Goal: Transaction & Acquisition: Book appointment/travel/reservation

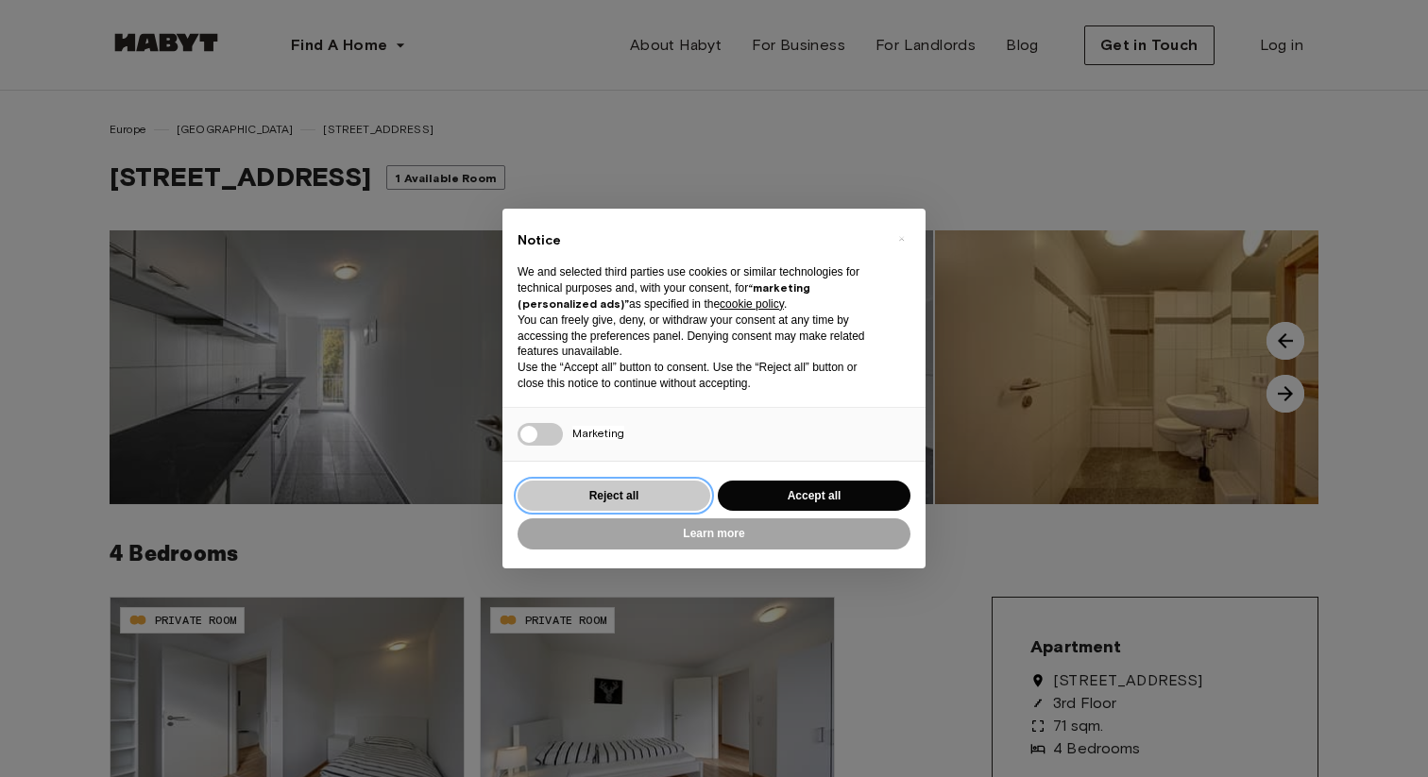
click at [612, 499] on button "Reject all" at bounding box center [613, 496] width 193 height 31
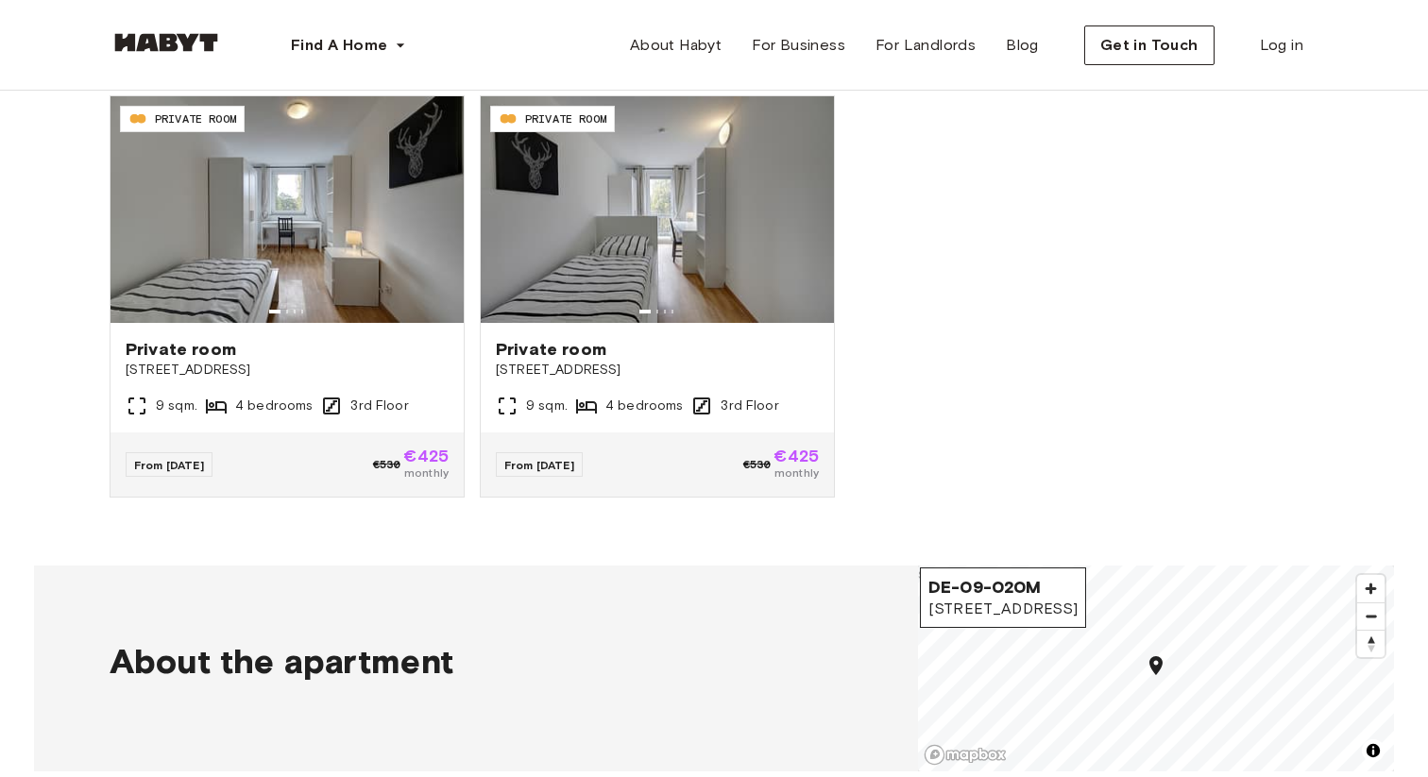
scroll to position [1209, 0]
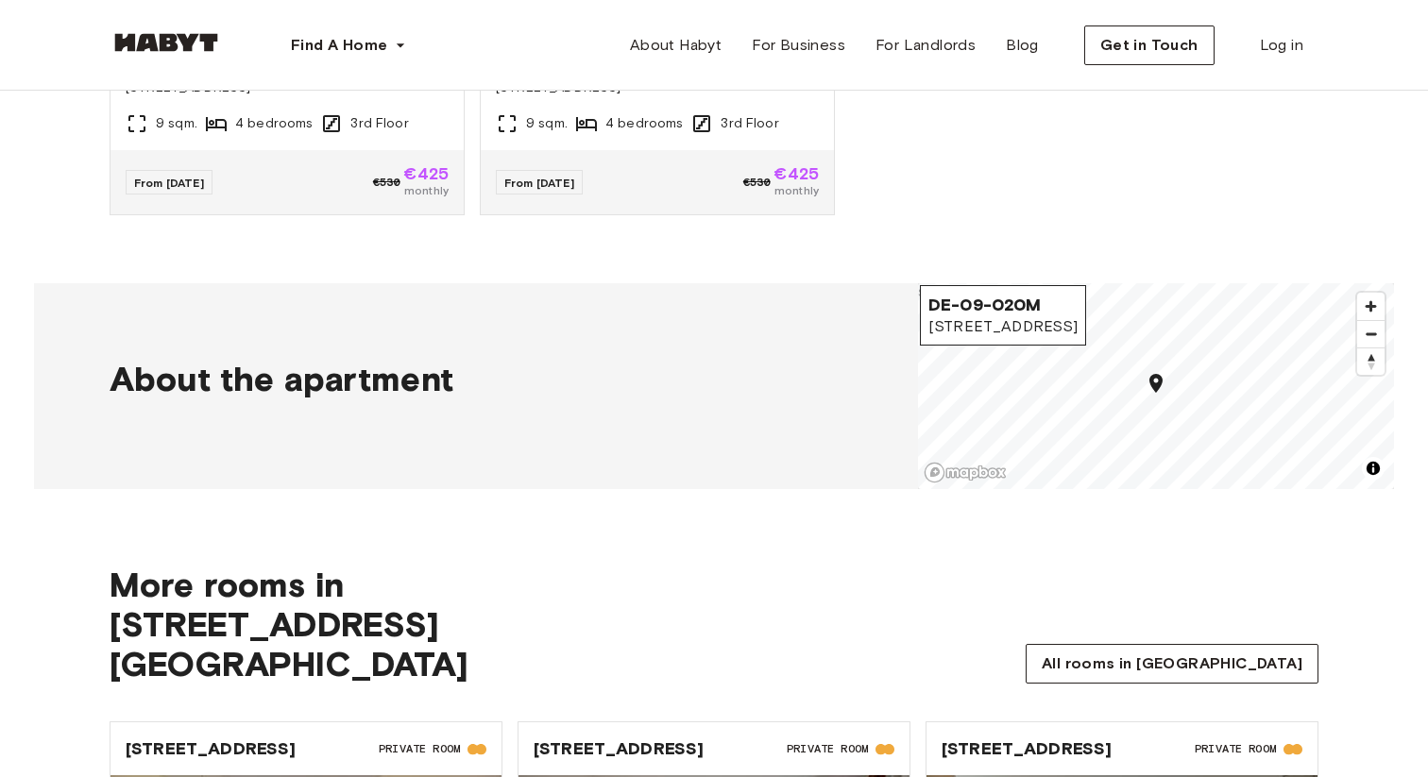
click at [188, 35] on img at bounding box center [166, 42] width 113 height 19
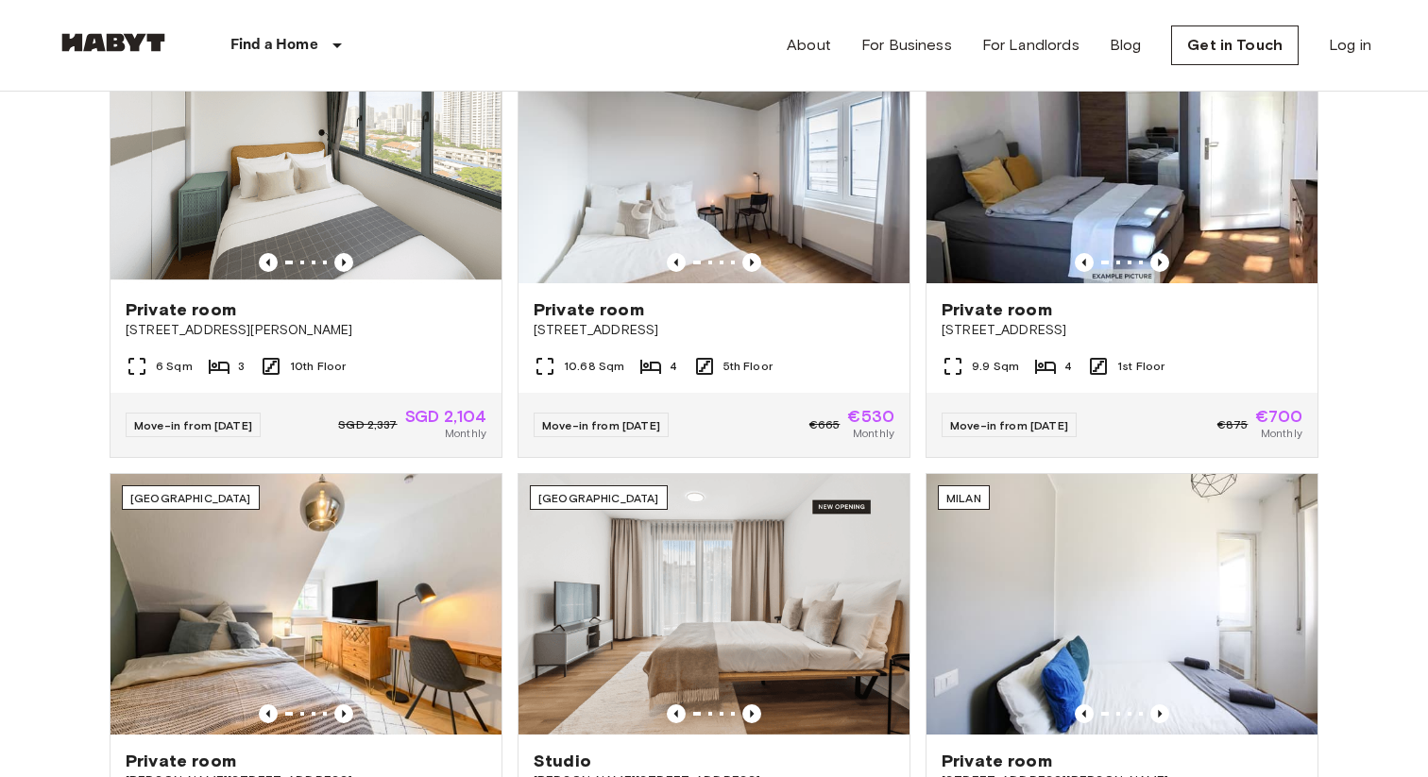
scroll to position [702, 0]
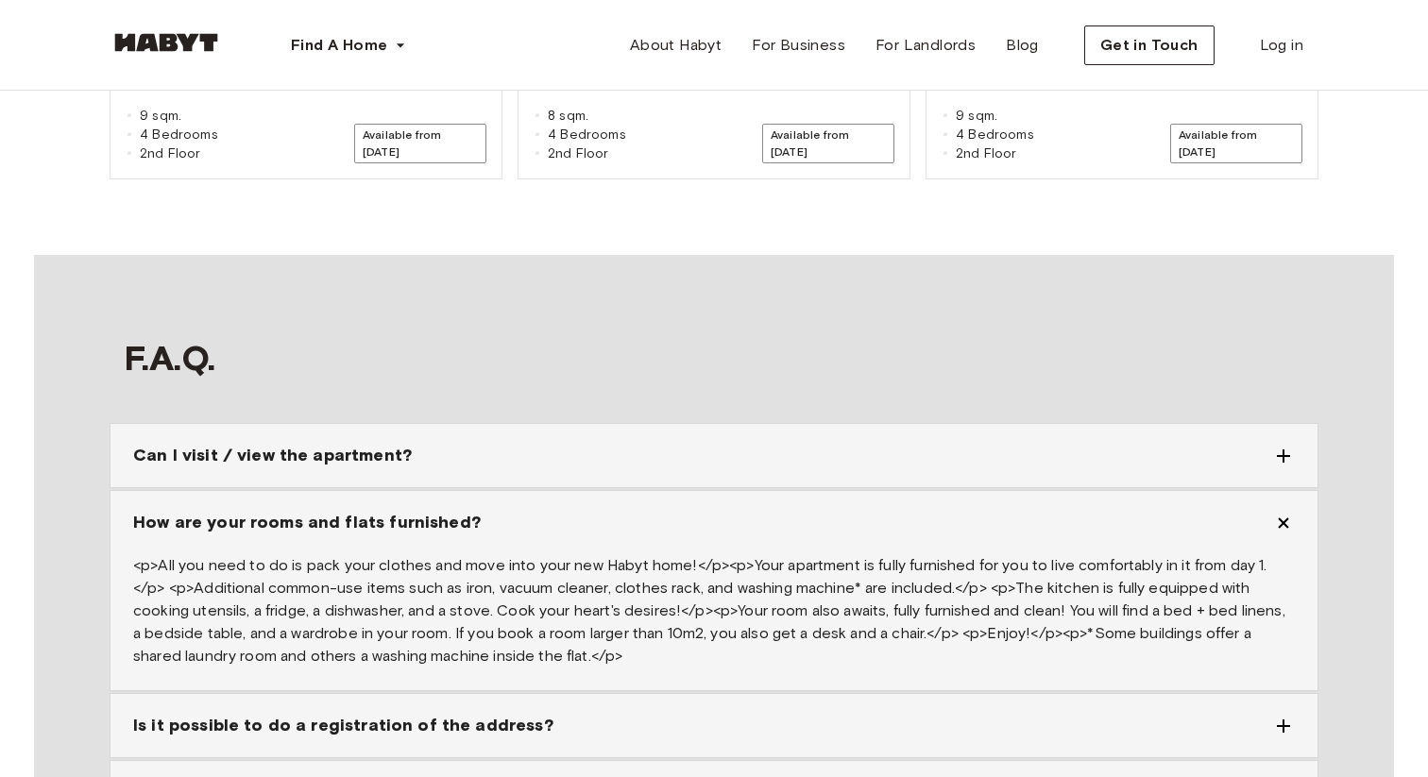
scroll to position [2688, 0]
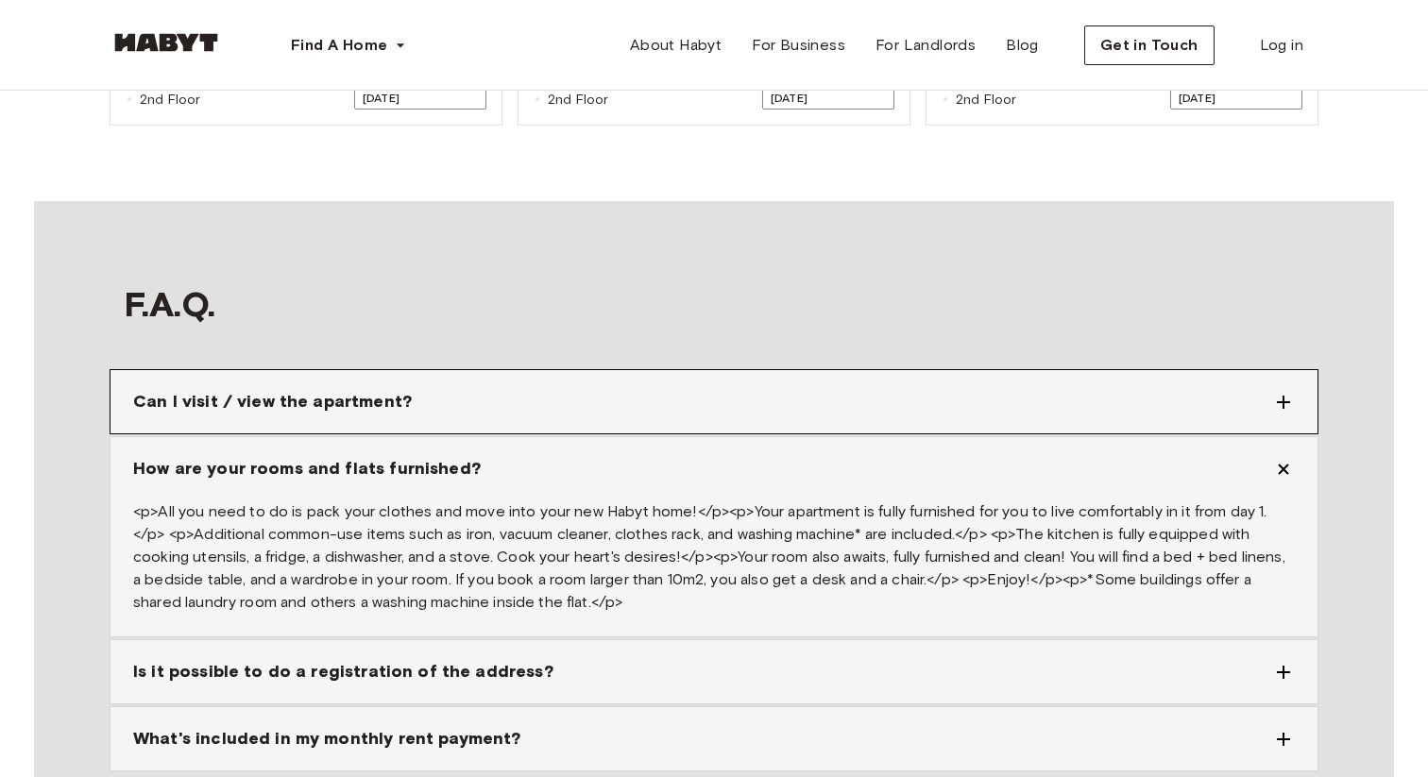
click at [403, 370] on div "Can I visit / view the apartment?" at bounding box center [713, 401] width 1207 height 63
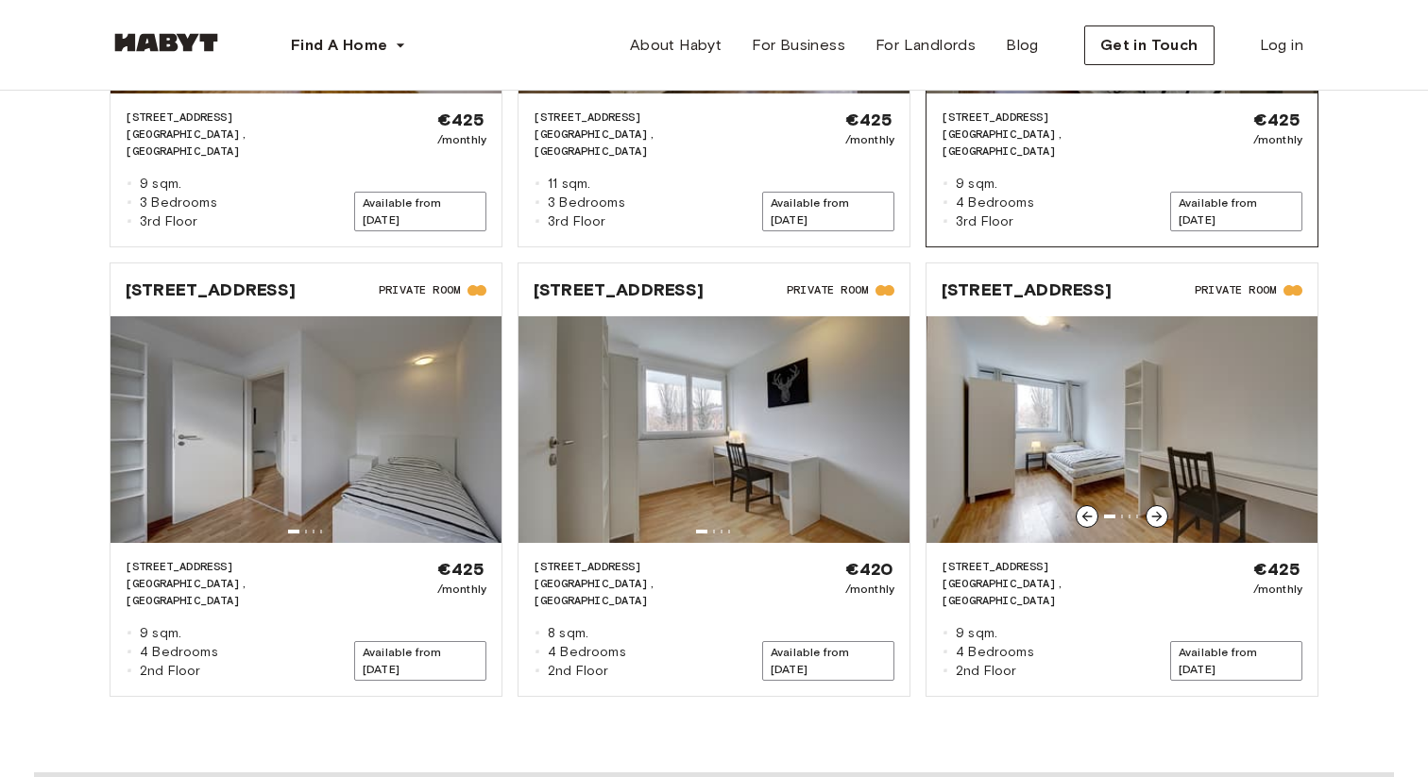
scroll to position [2131, 0]
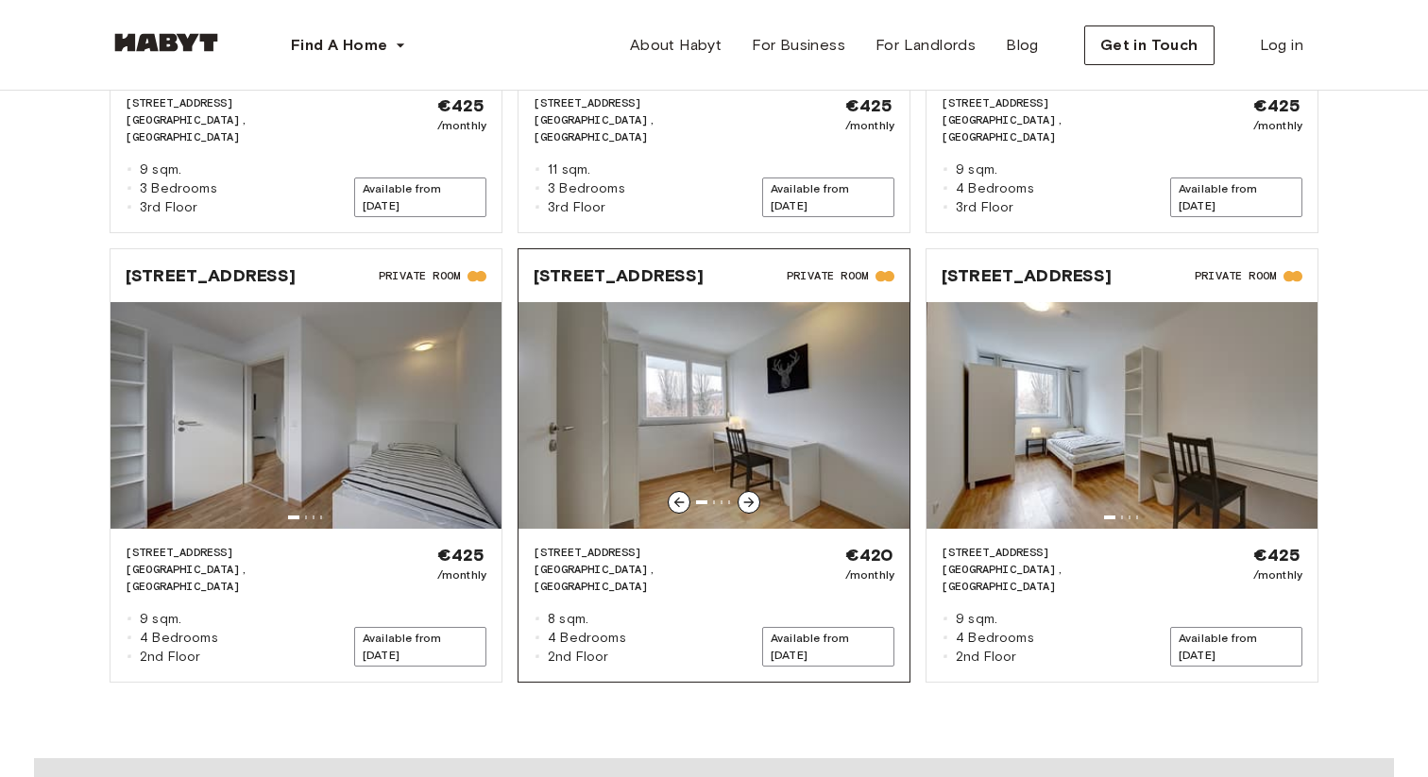
click at [751, 495] on icon at bounding box center [748, 502] width 15 height 15
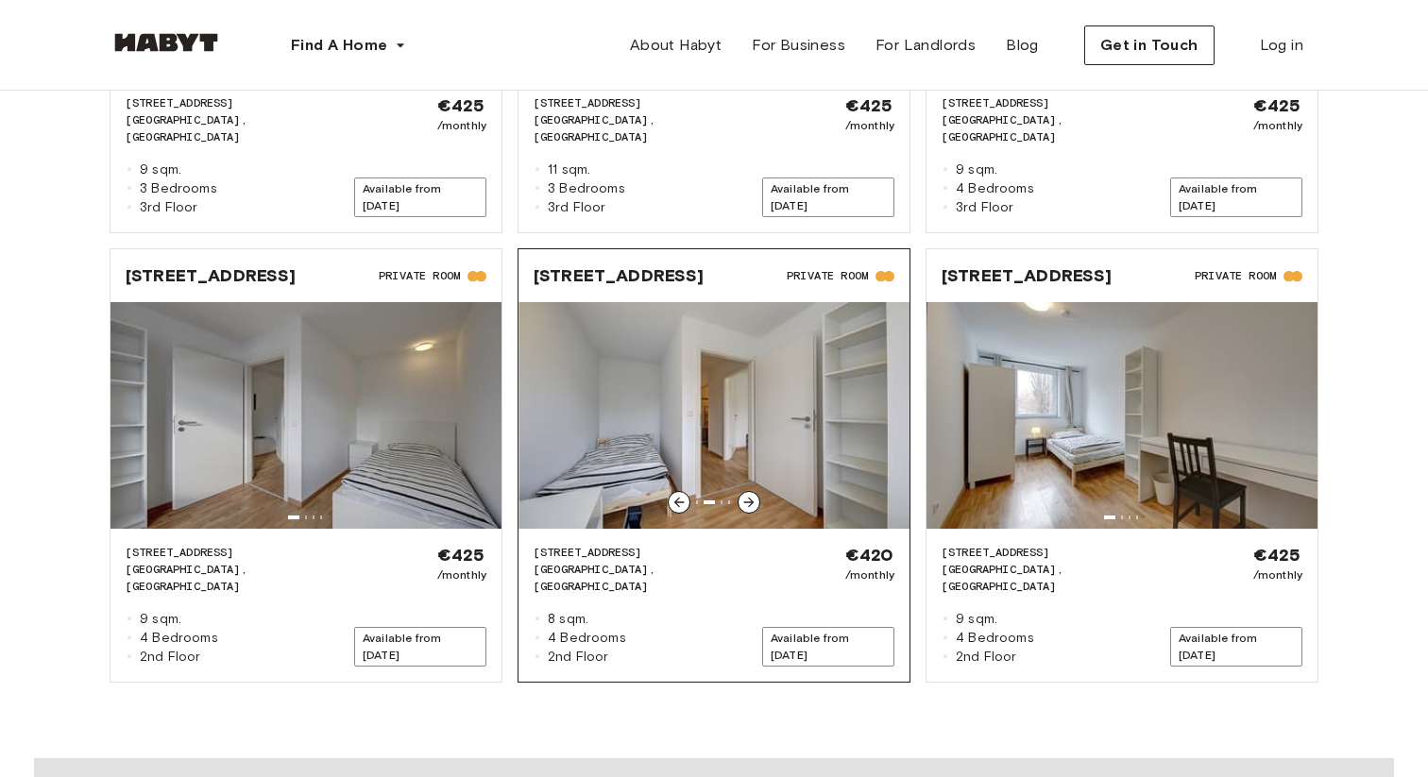
click at [751, 495] on icon at bounding box center [748, 502] width 15 height 15
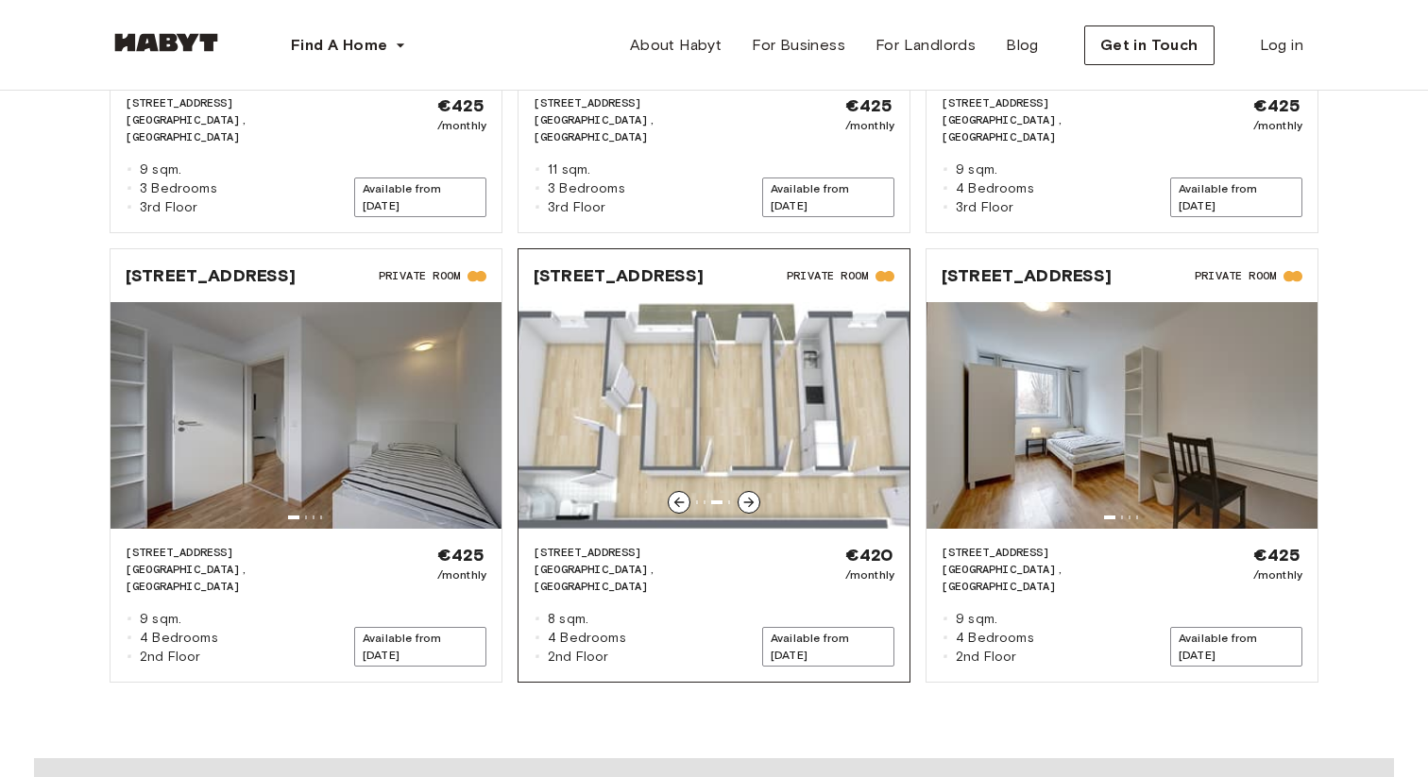
click at [671, 495] on icon at bounding box center [678, 502] width 15 height 15
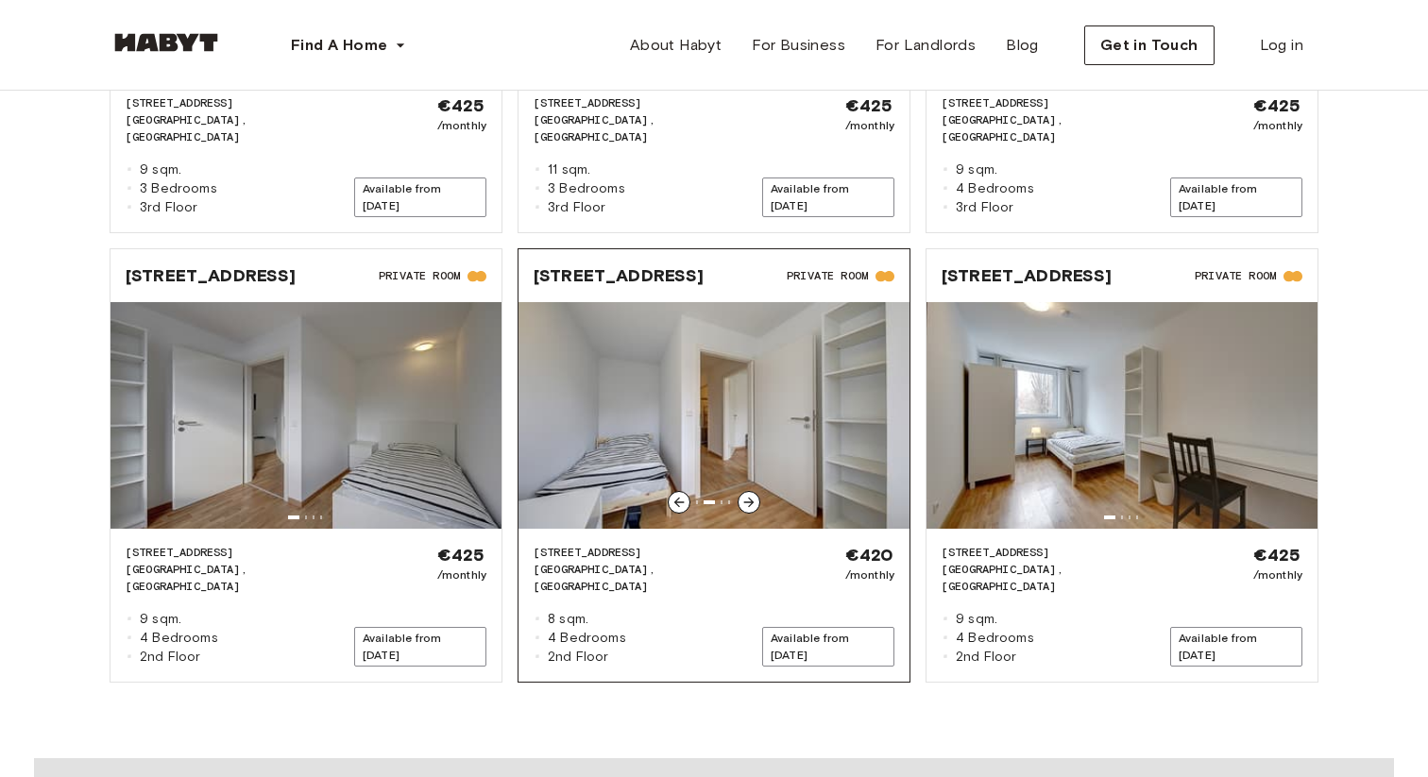
click at [671, 495] on icon at bounding box center [678, 502] width 15 height 15
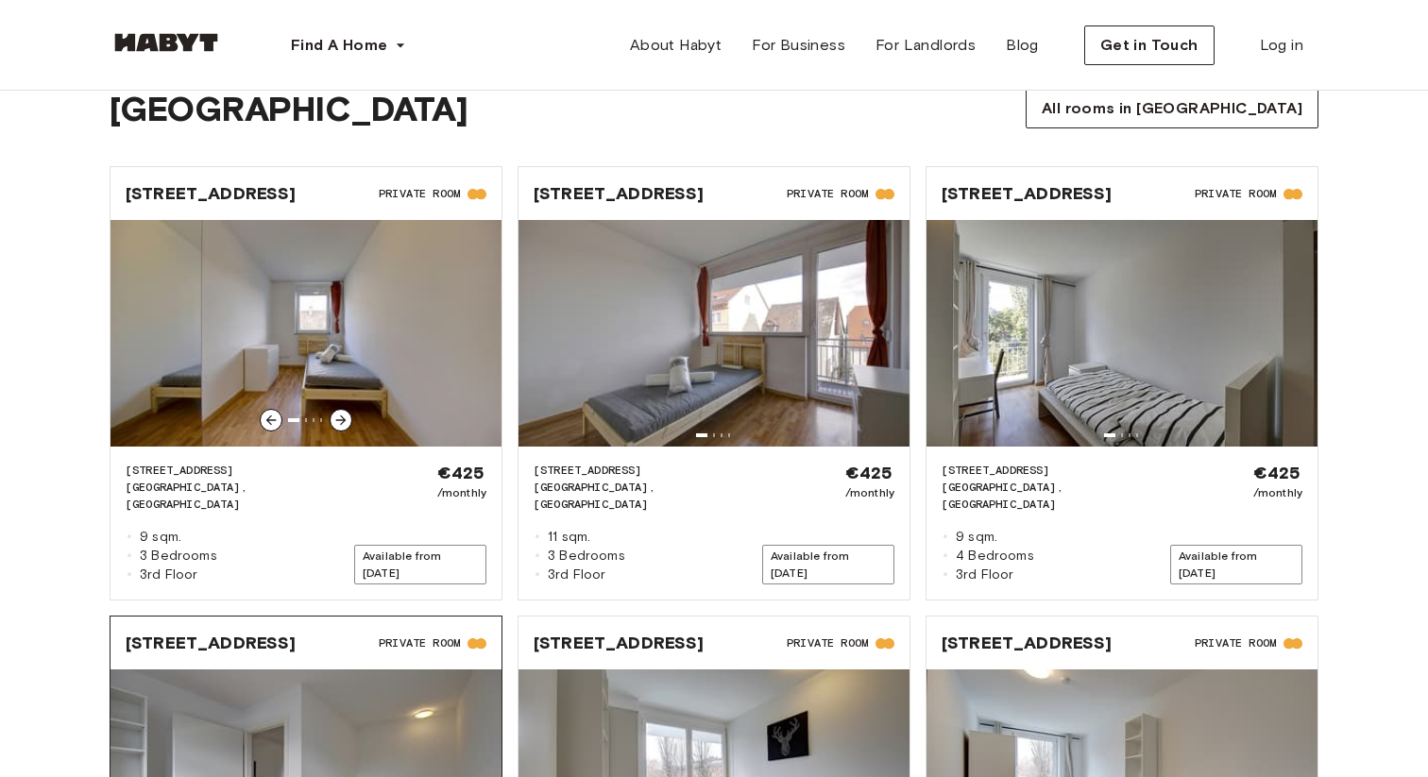
scroll to position [1762, 0]
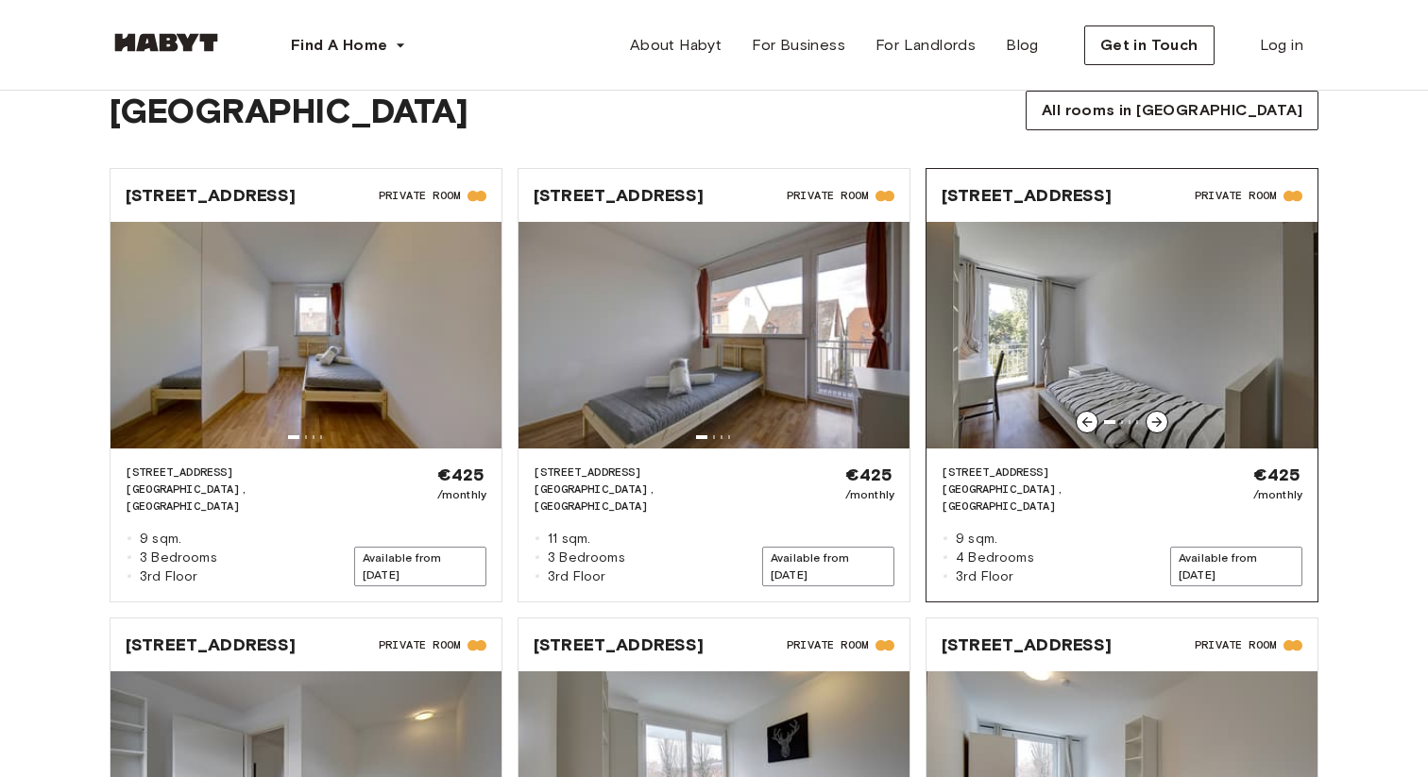
click at [1125, 448] on div "AACHENER STRASSE 8 STUTTGART, BAD CANNSTATT ◽ 9 sqm. ◽ 4 Bedrooms ◽ 3rd Floor €…" at bounding box center [1121, 524] width 391 height 153
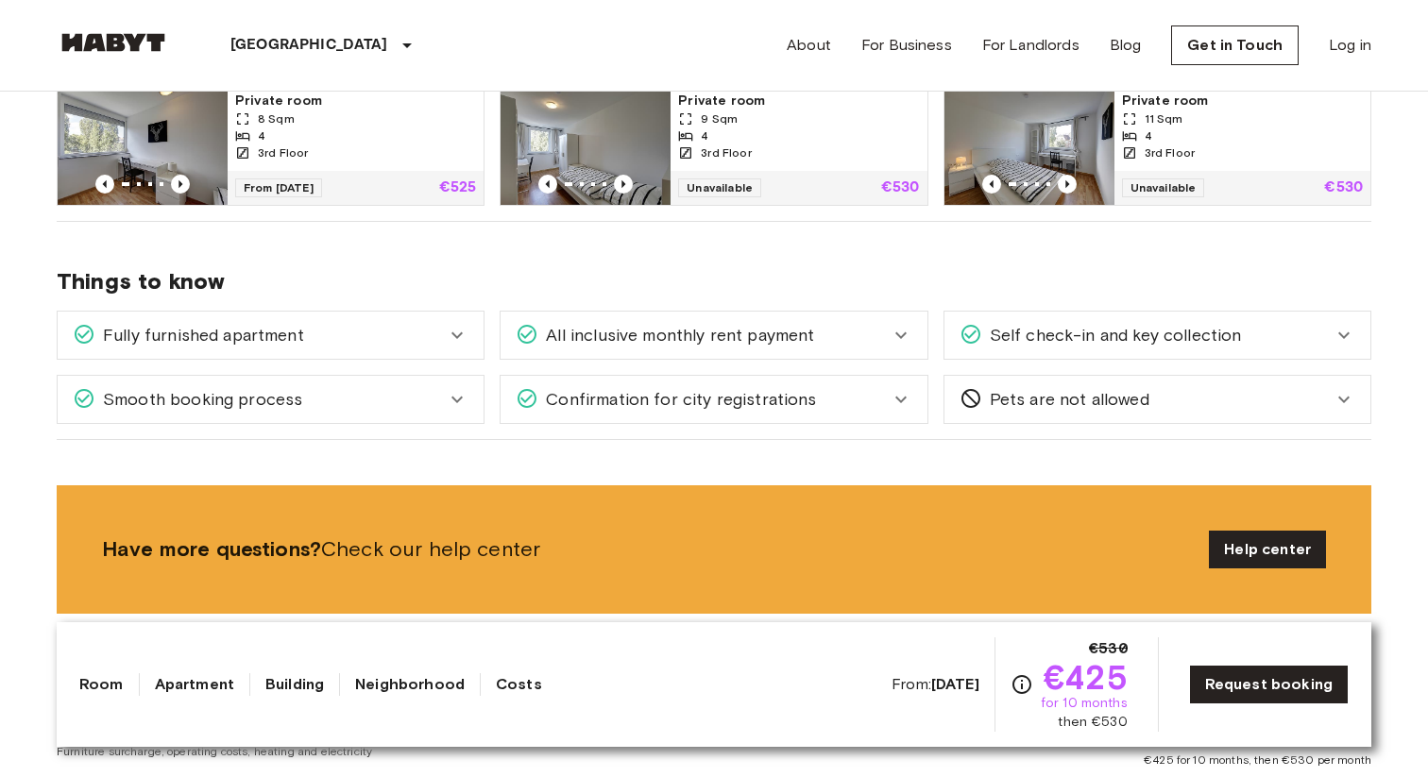
scroll to position [1055, 0]
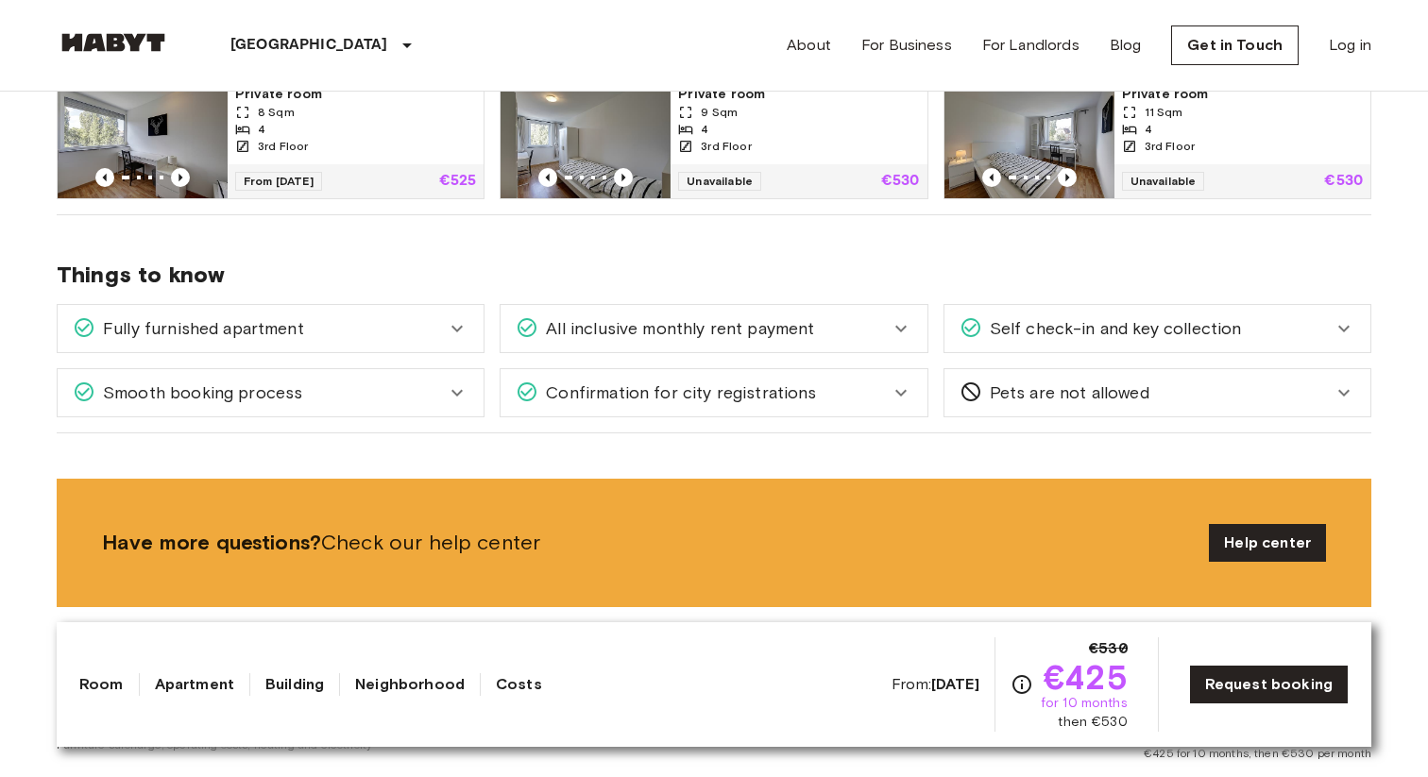
click at [1165, 324] on span "Self check-in and key collection" at bounding box center [1112, 328] width 260 height 25
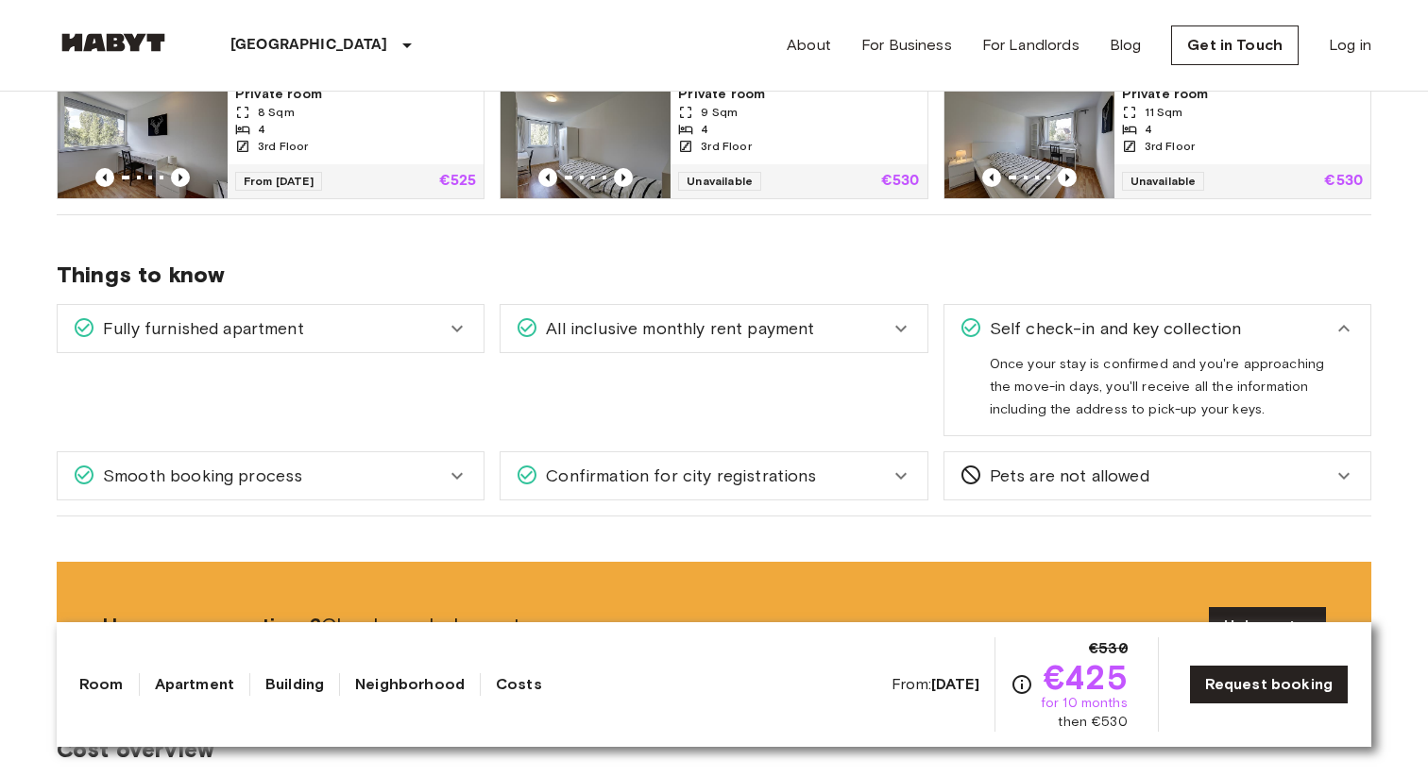
click at [1165, 324] on span "Self check-in and key collection" at bounding box center [1112, 328] width 260 height 25
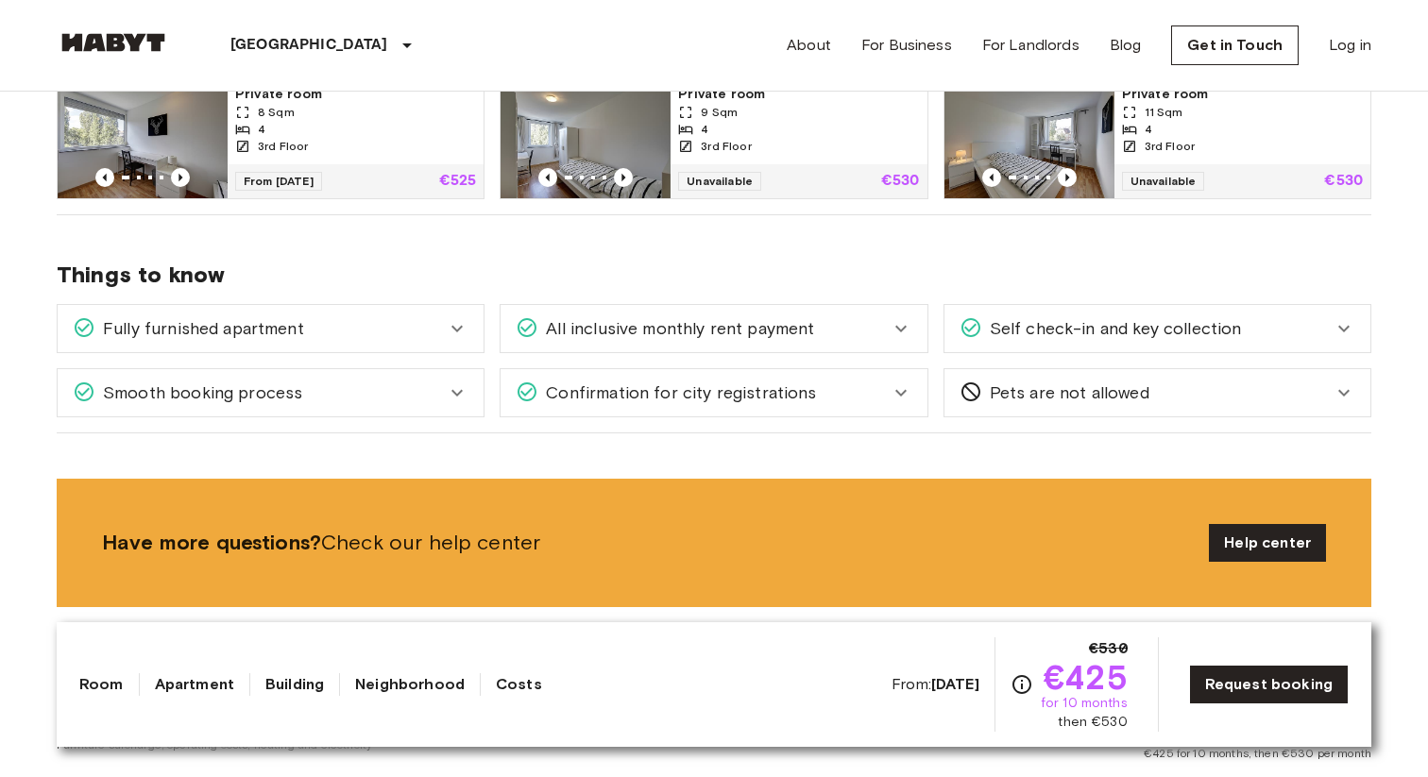
click at [902, 326] on icon at bounding box center [900, 328] width 23 height 23
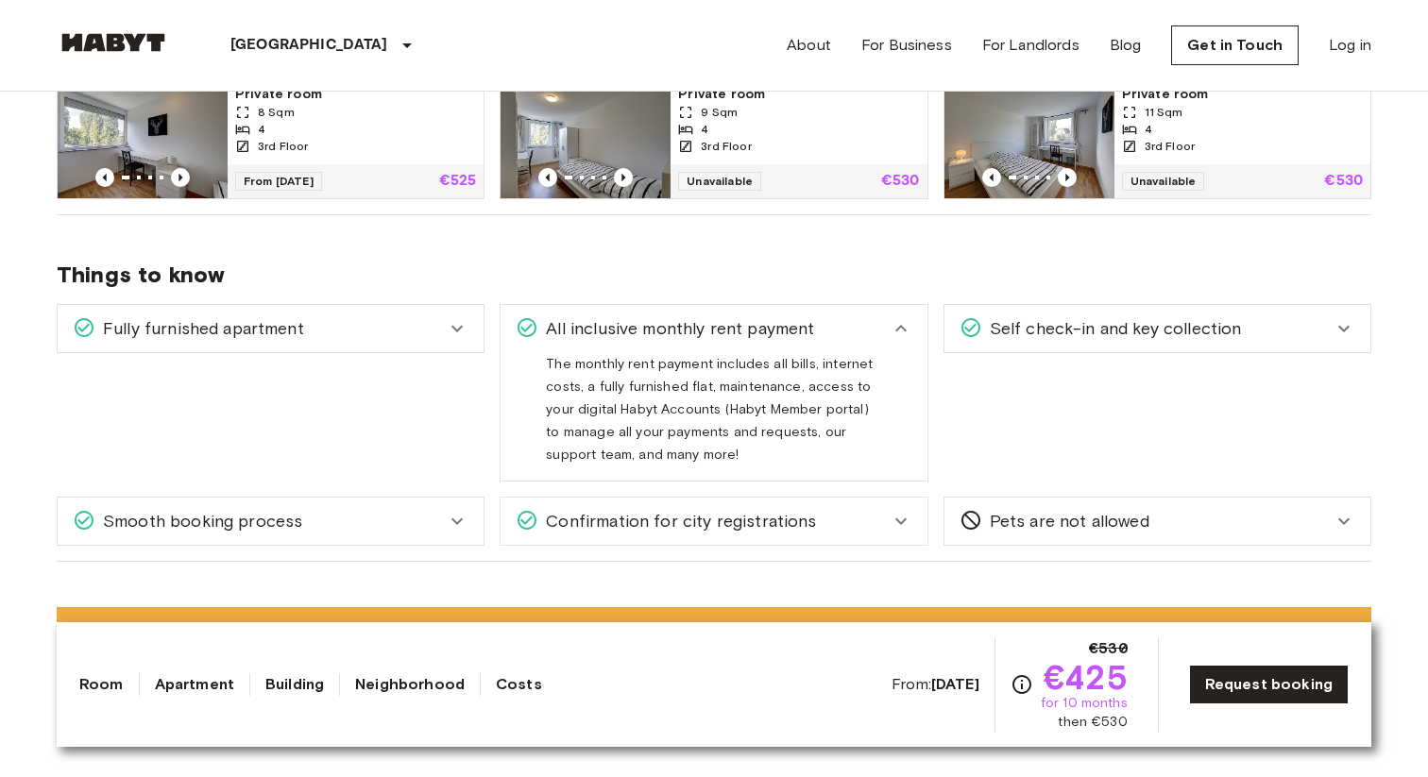
click at [902, 325] on icon at bounding box center [900, 328] width 23 height 23
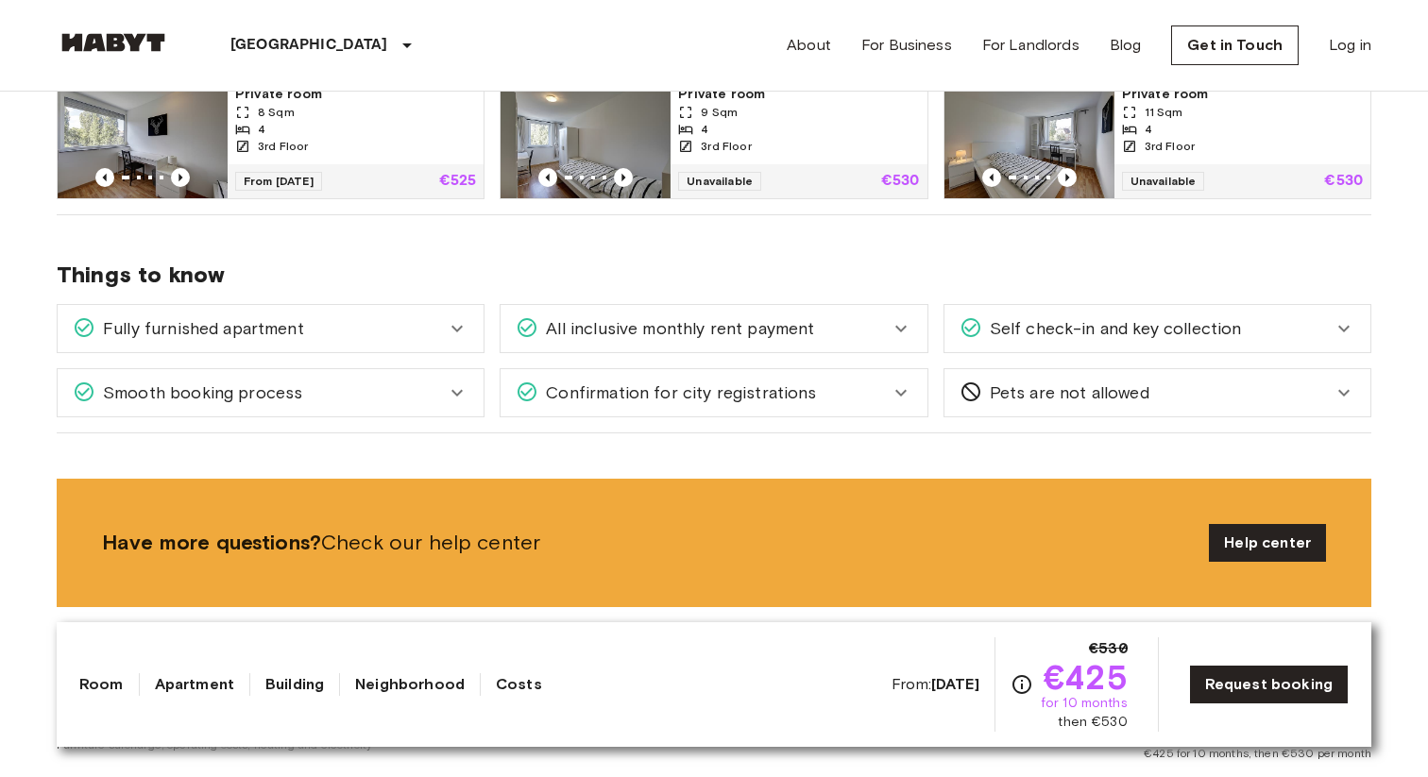
click at [879, 382] on div "Confirmation for city registrations" at bounding box center [702, 393] width 373 height 25
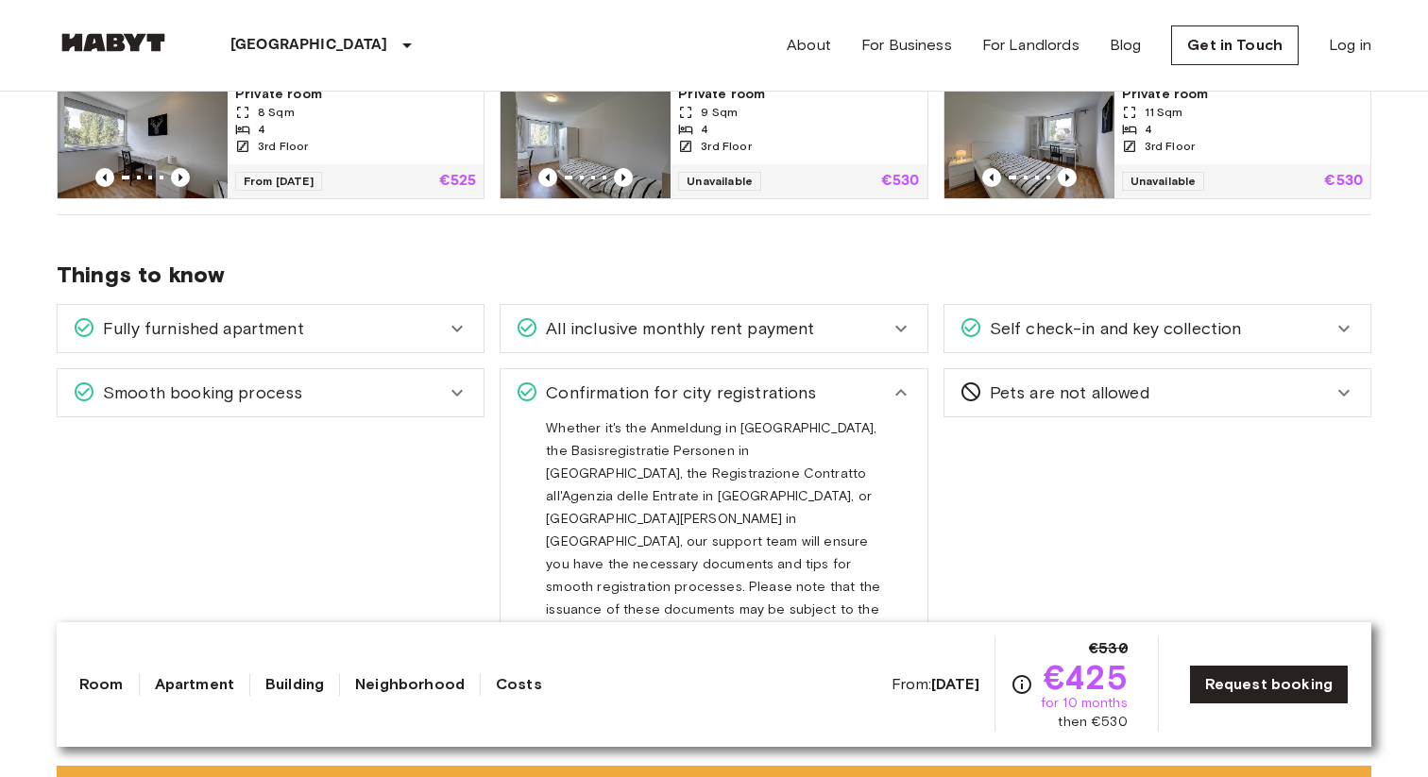
click at [879, 382] on div "Confirmation for city registrations" at bounding box center [702, 393] width 373 height 25
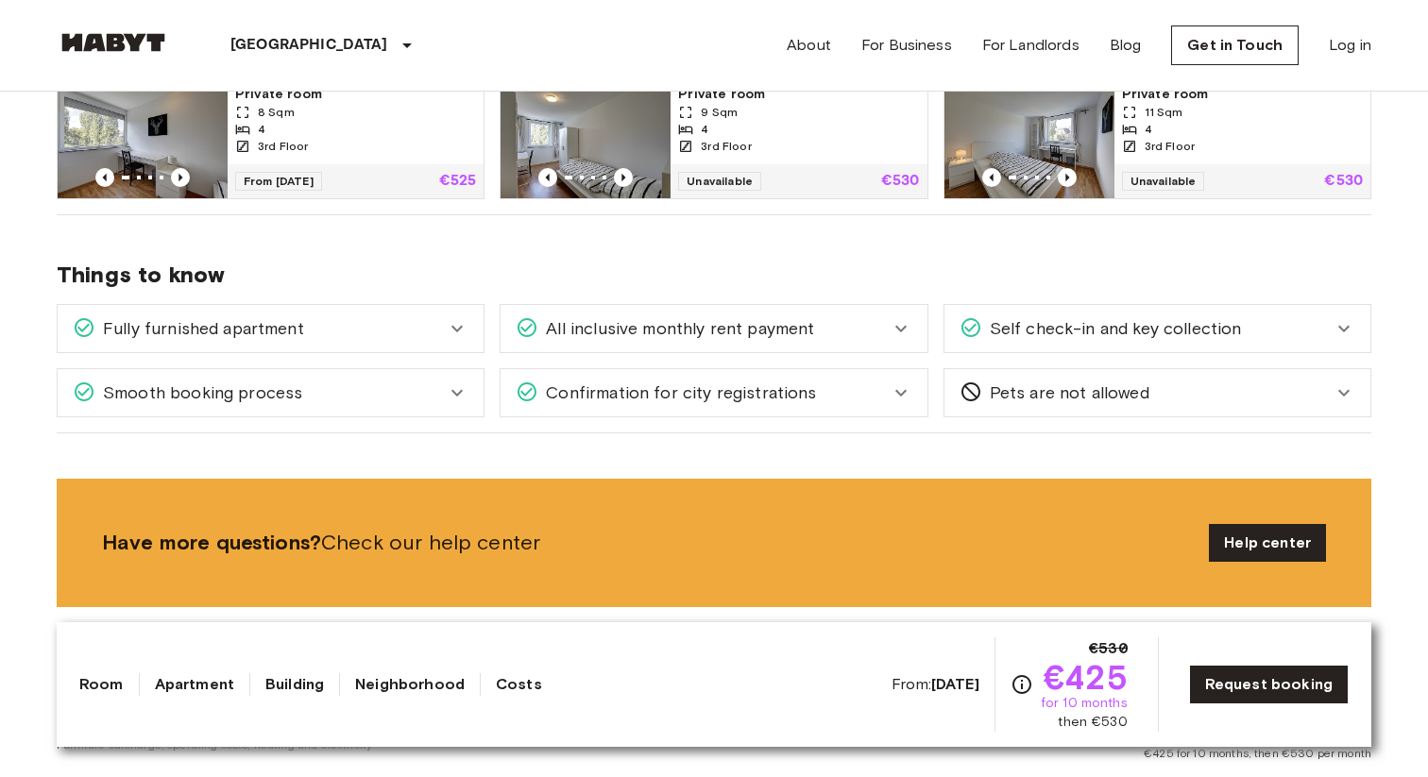
click at [1090, 381] on span "Pets are not allowed" at bounding box center [1065, 393] width 167 height 25
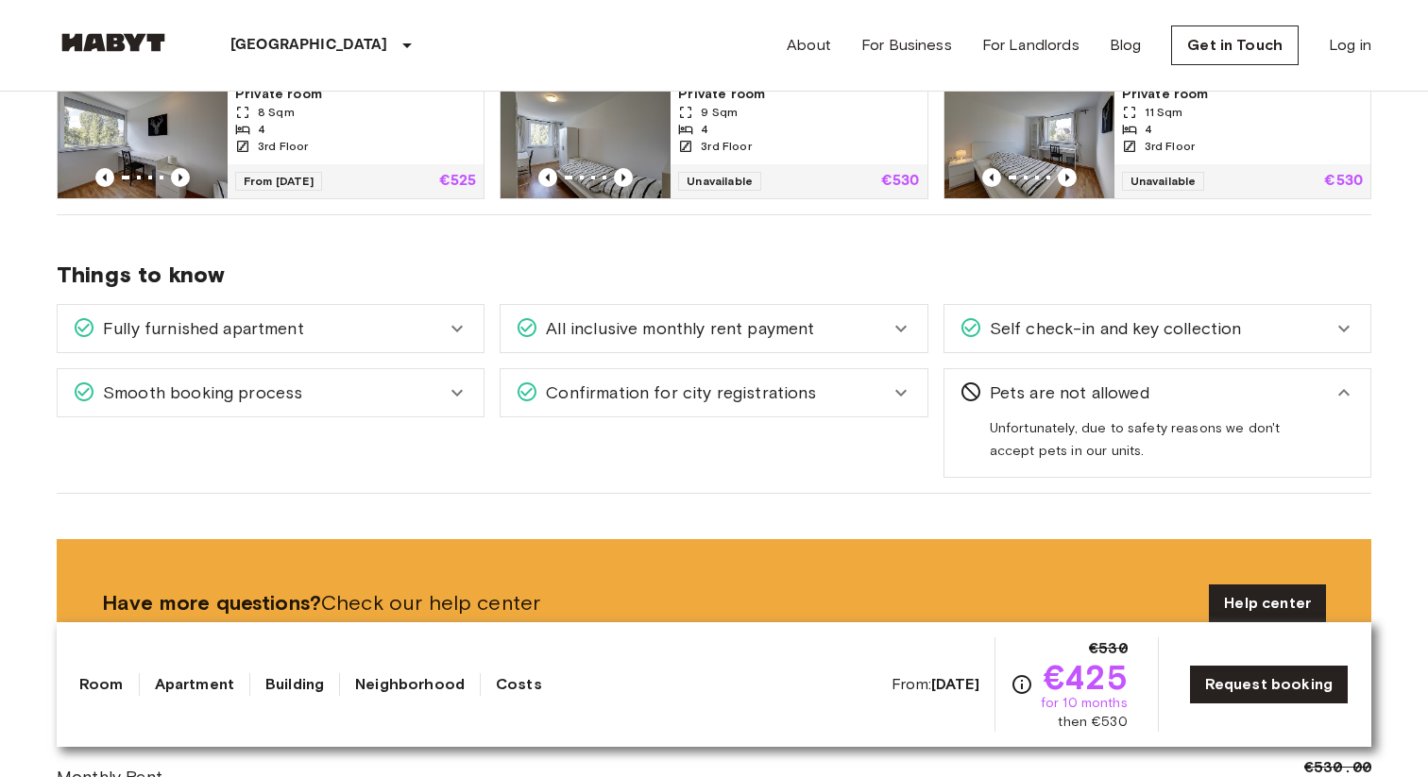
click at [1089, 381] on span "Pets are not allowed" at bounding box center [1065, 393] width 167 height 25
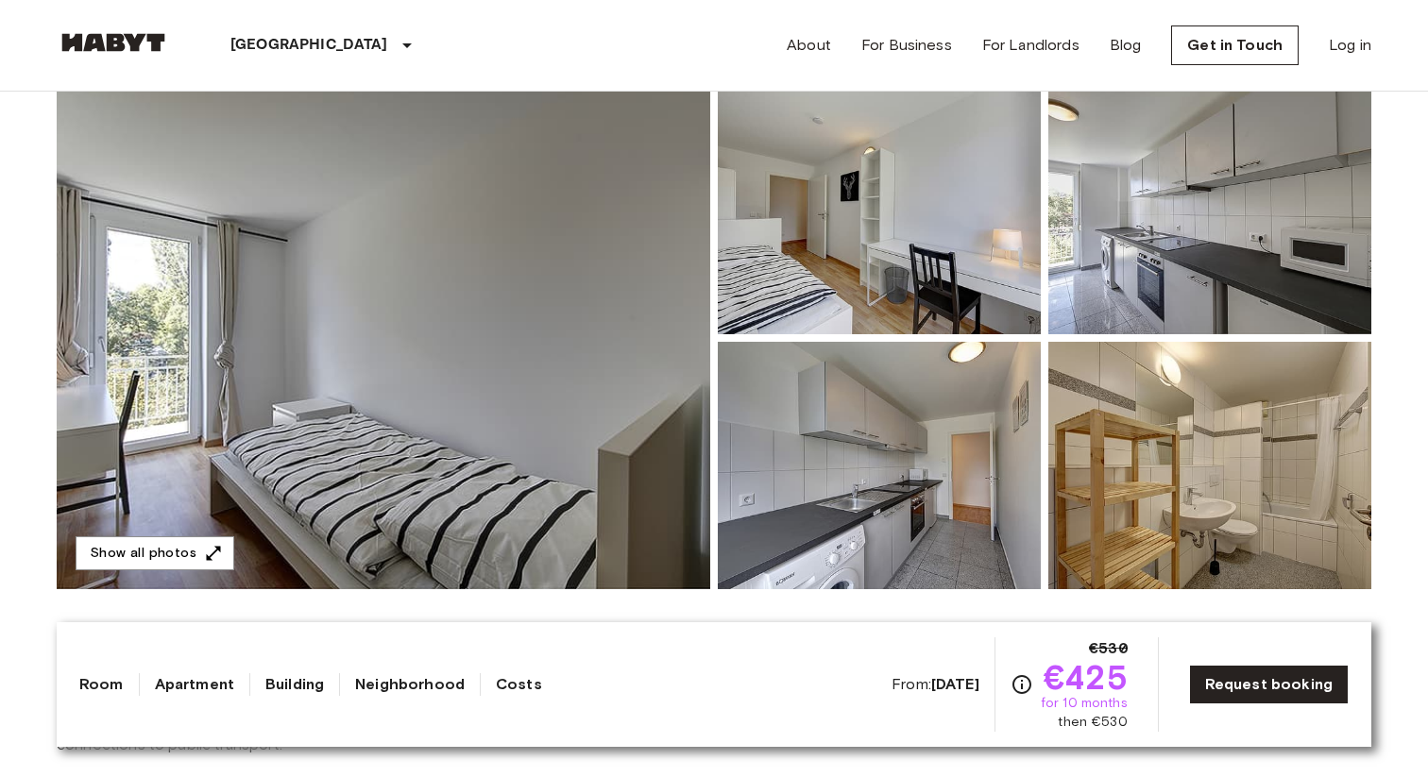
scroll to position [176, 0]
click at [194, 552] on button "Show all photos" at bounding box center [155, 554] width 159 height 35
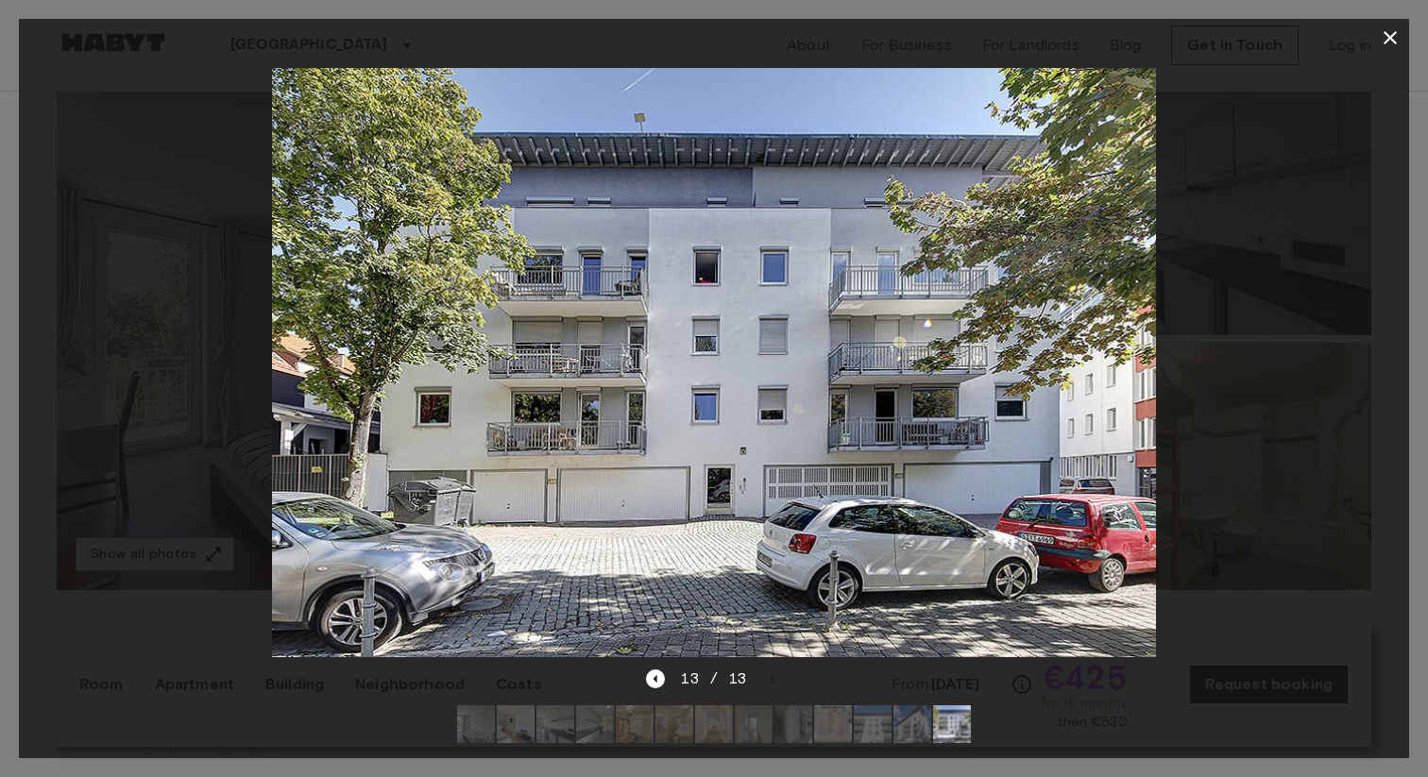
click at [1388, 34] on icon "button" at bounding box center [1389, 37] width 23 height 23
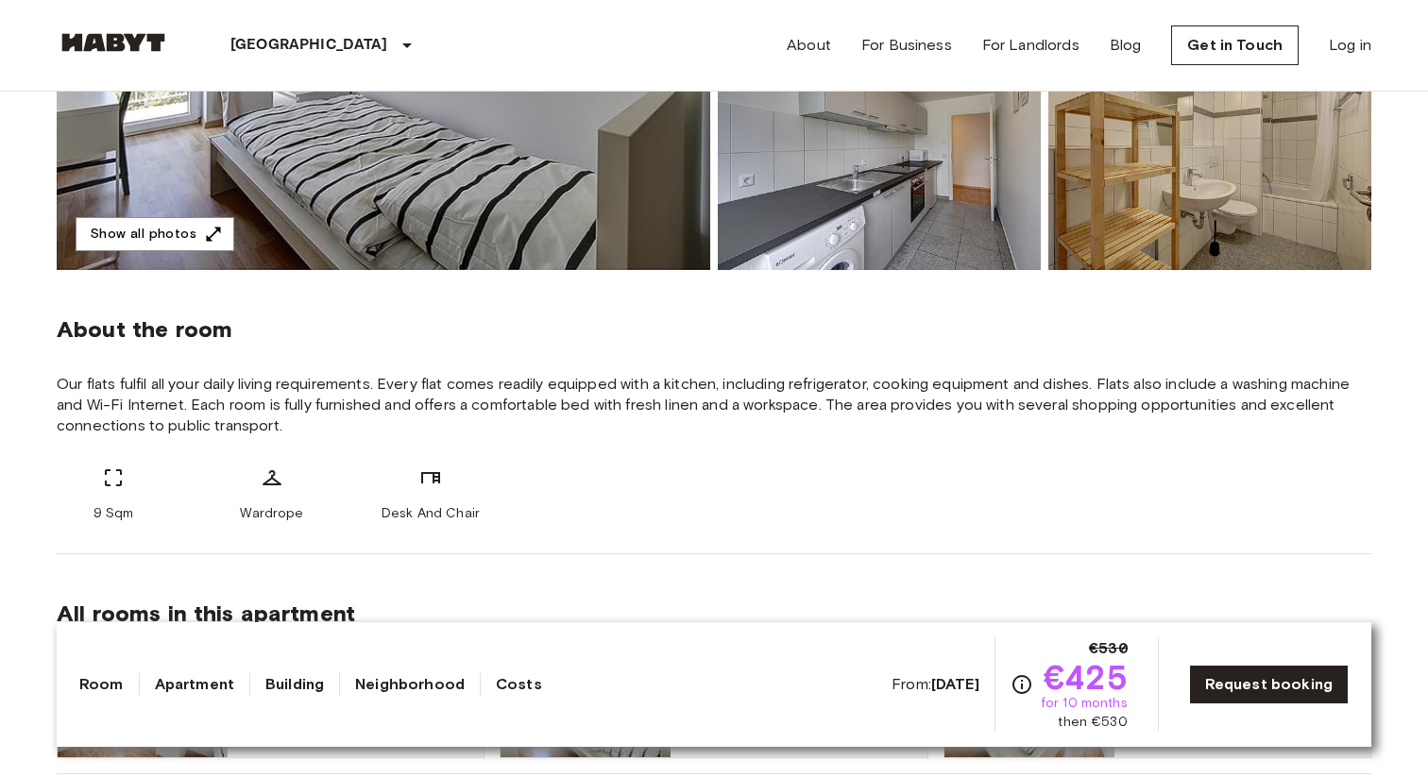
scroll to position [500, 0]
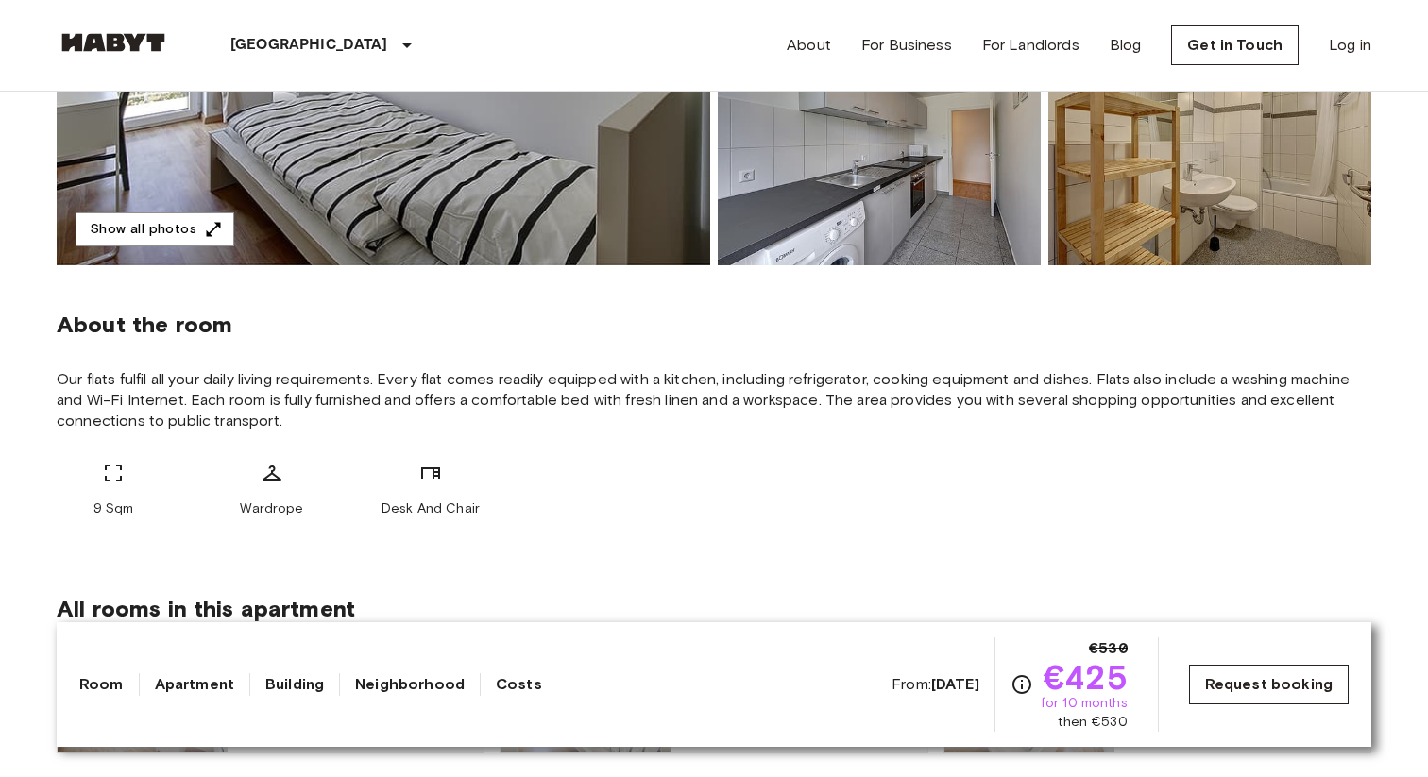
click at [1246, 694] on link "Request booking" at bounding box center [1269, 685] width 160 height 40
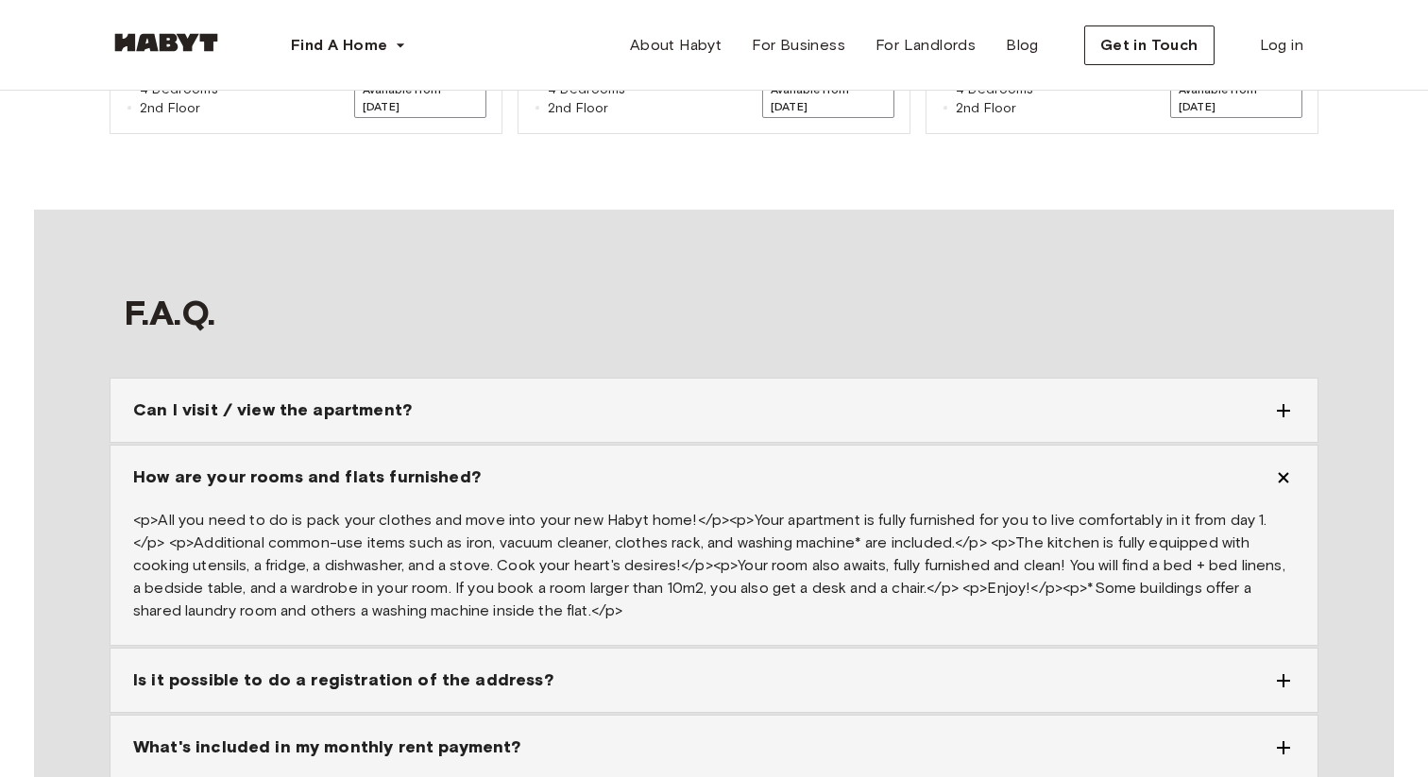
scroll to position [2698, 0]
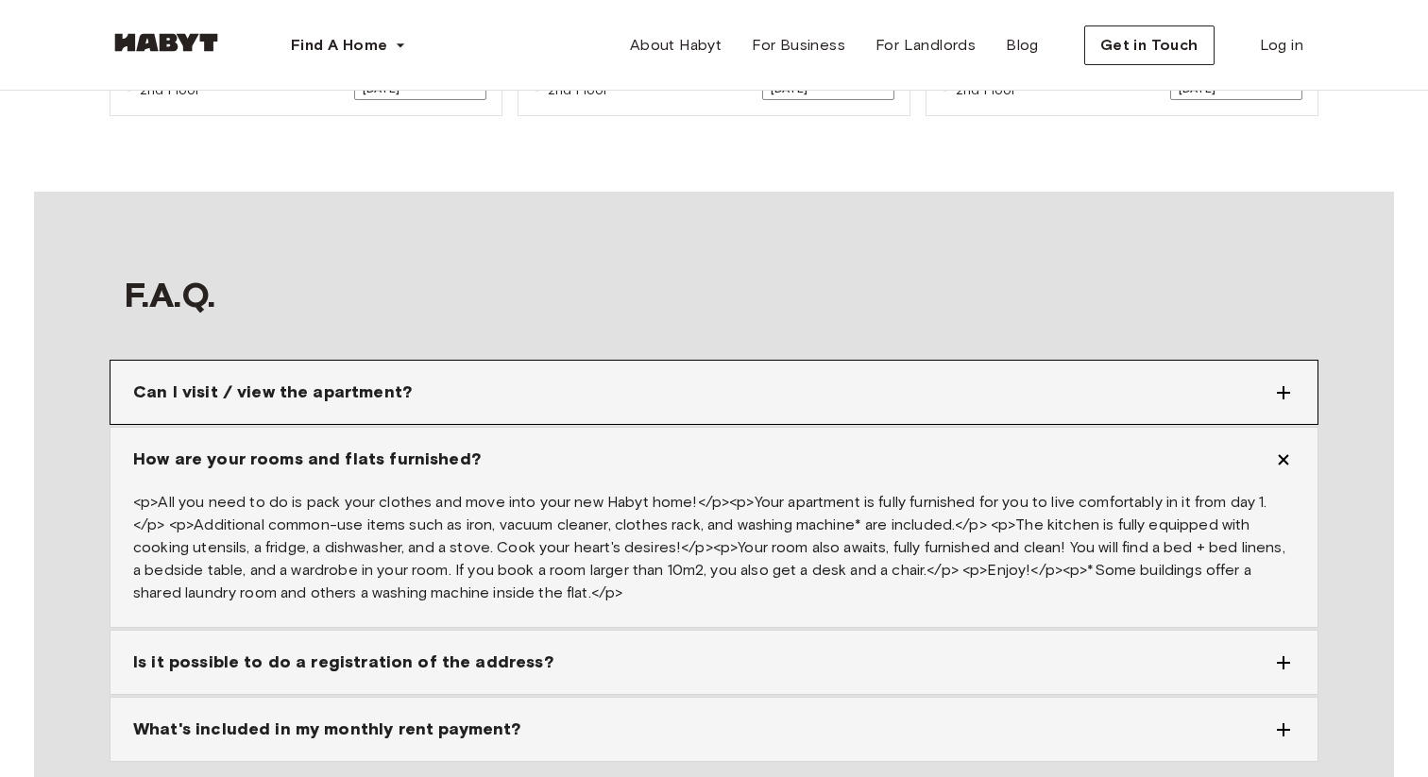
click at [368, 380] on span "Can I visit / view the apartment?" at bounding box center [272, 392] width 279 height 25
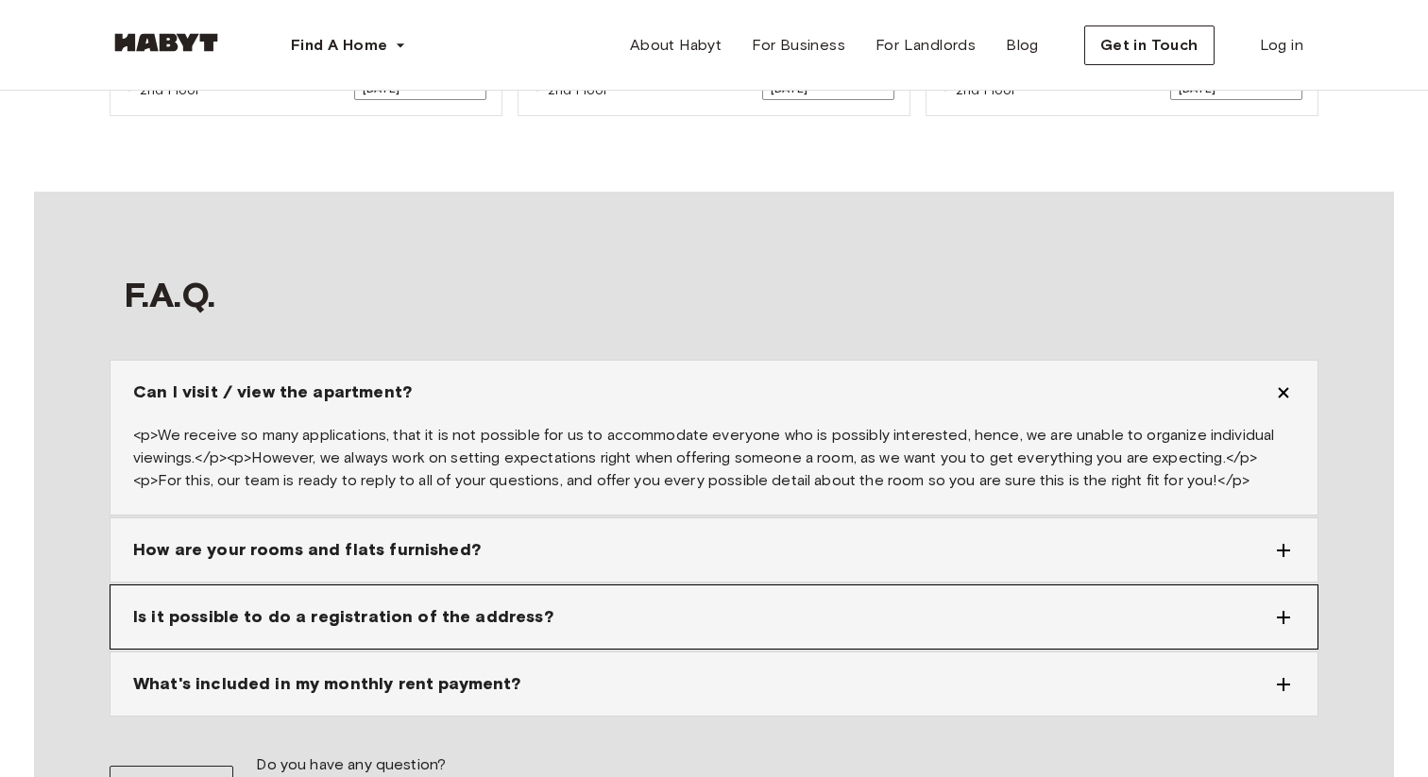
click at [438, 585] on div "Is it possible to do a registration of the address?" at bounding box center [713, 616] width 1207 height 63
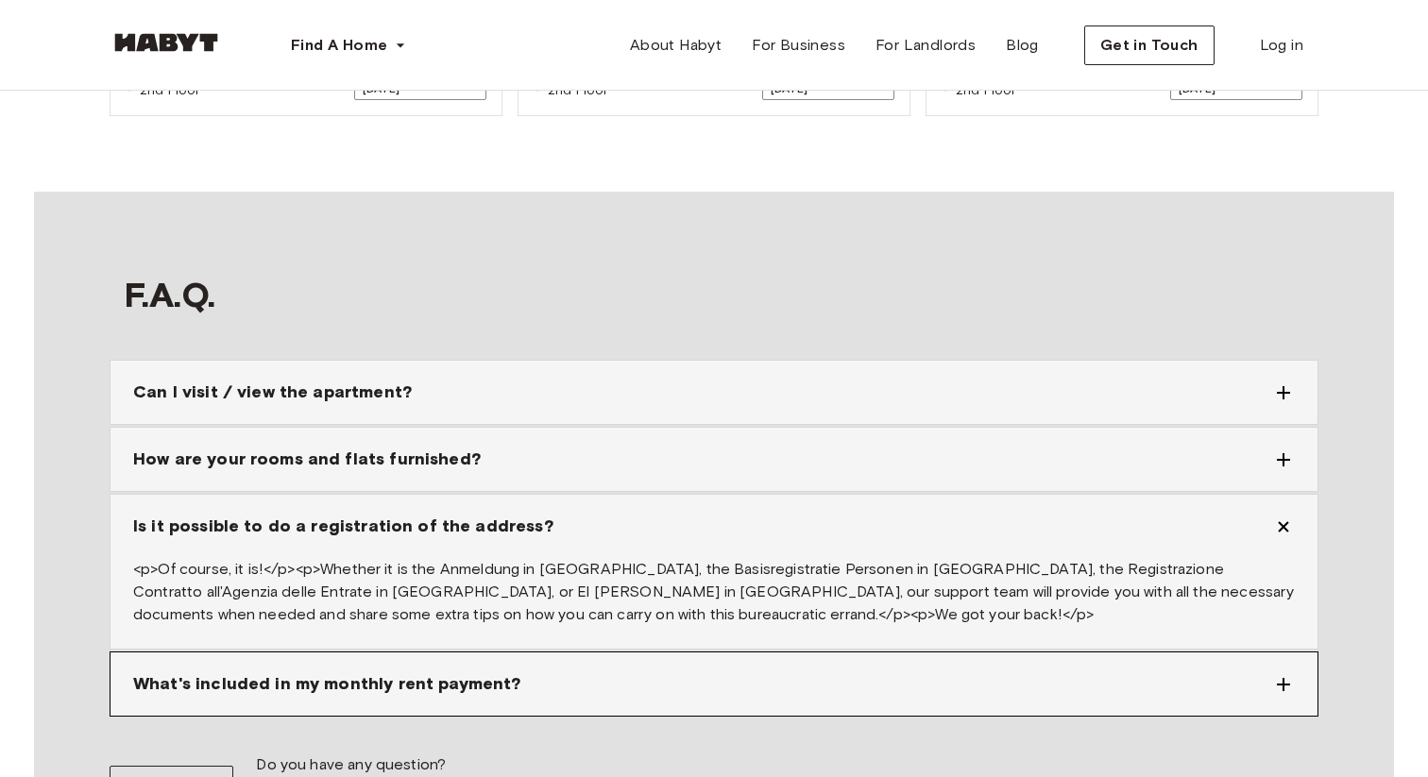
click at [441, 652] on div "What's included in my monthly rent payment?" at bounding box center [713, 683] width 1207 height 63
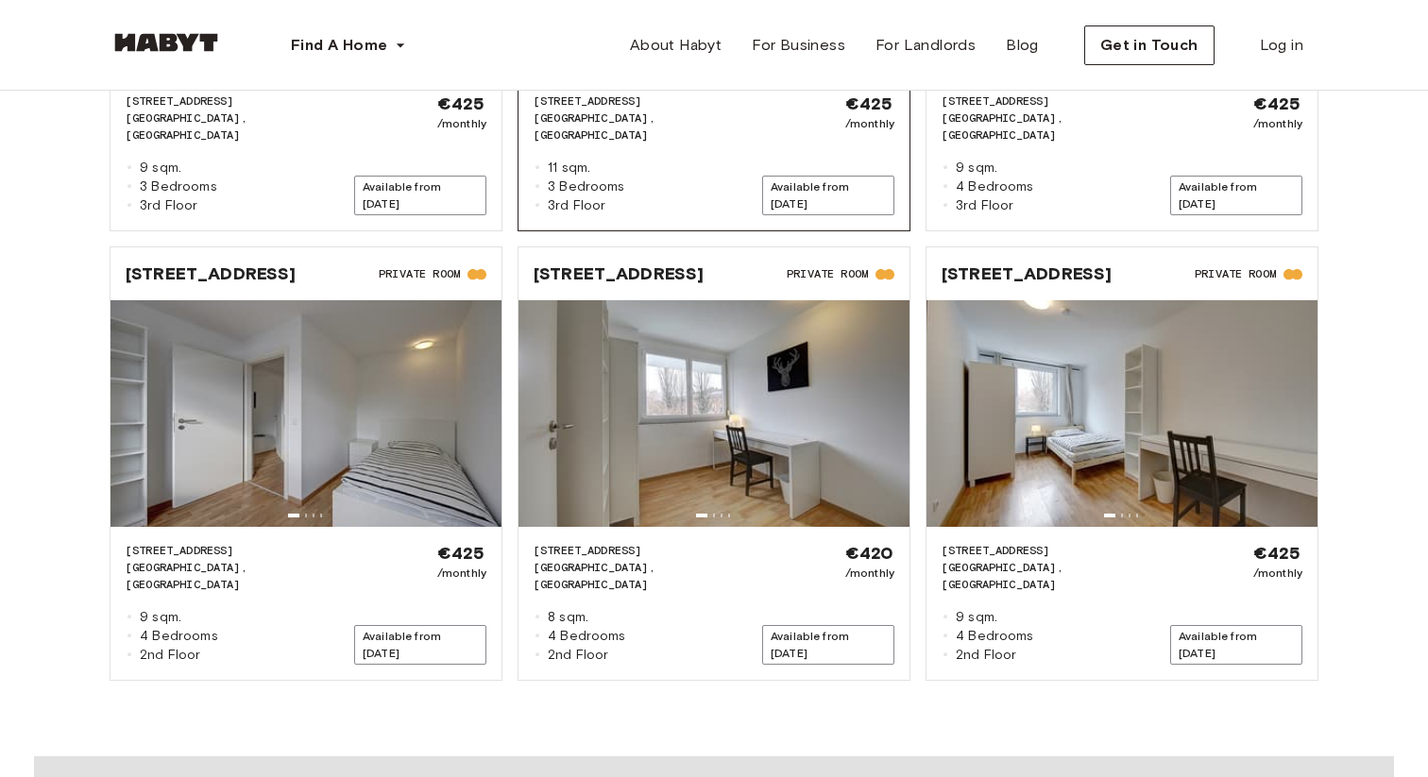
scroll to position [2134, 0]
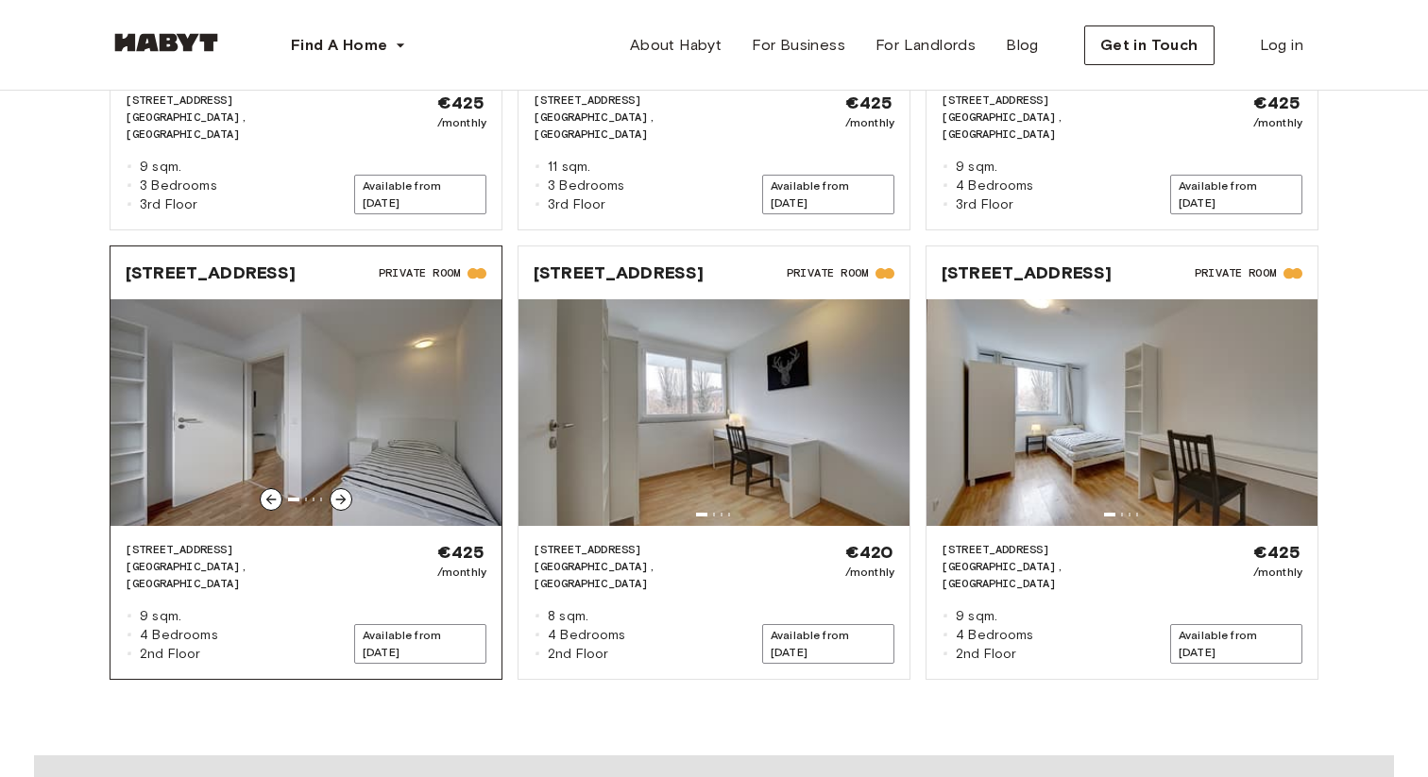
click at [339, 492] on icon at bounding box center [340, 499] width 15 height 15
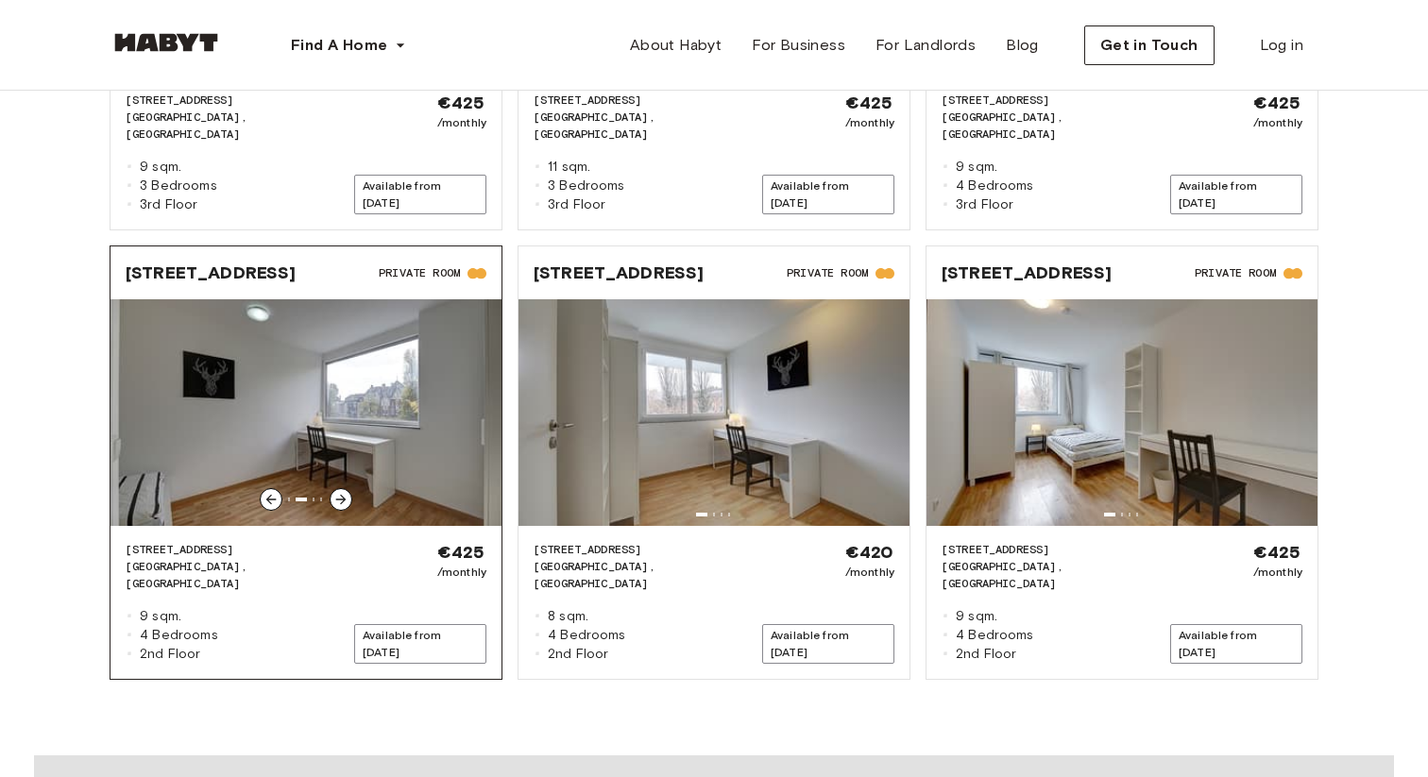
click at [339, 492] on icon at bounding box center [340, 499] width 15 height 15
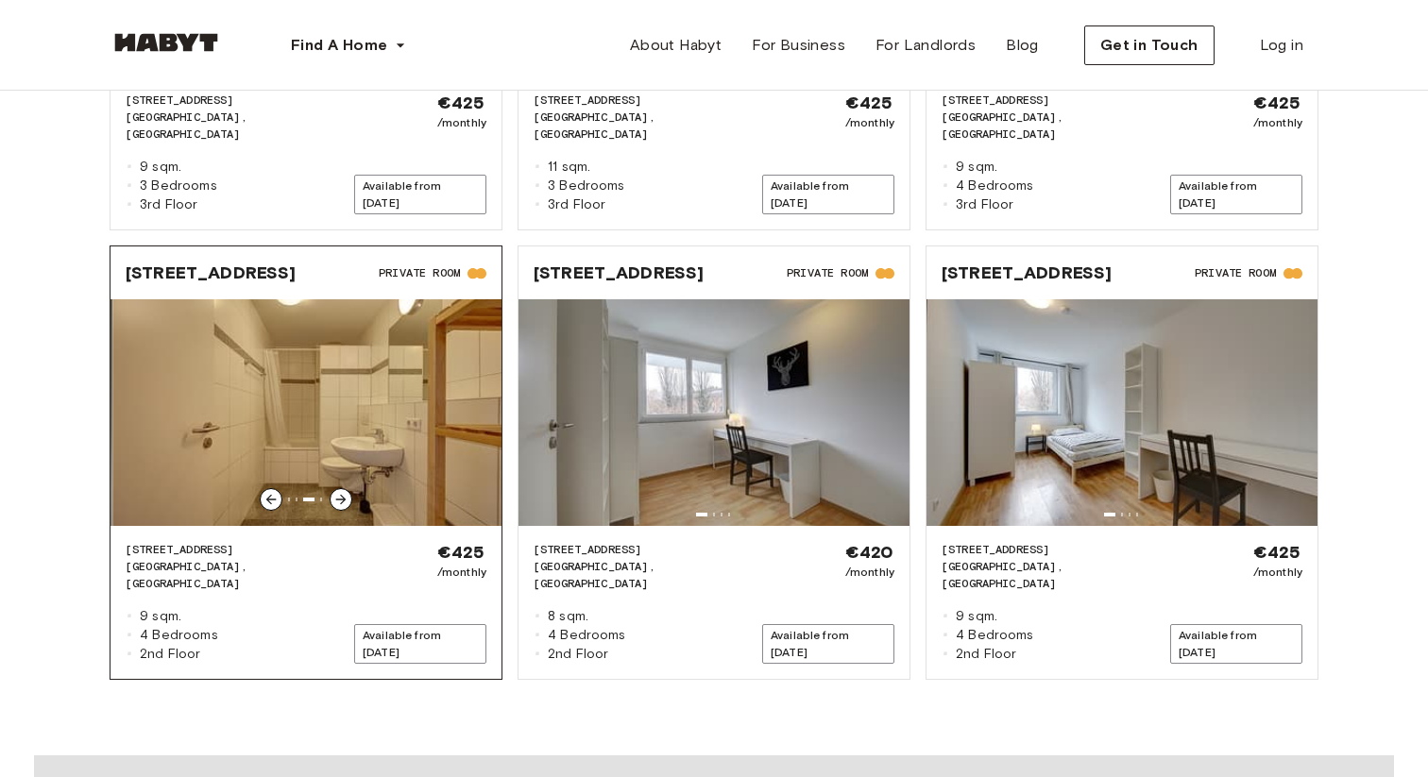
click at [339, 492] on icon at bounding box center [340, 499] width 15 height 15
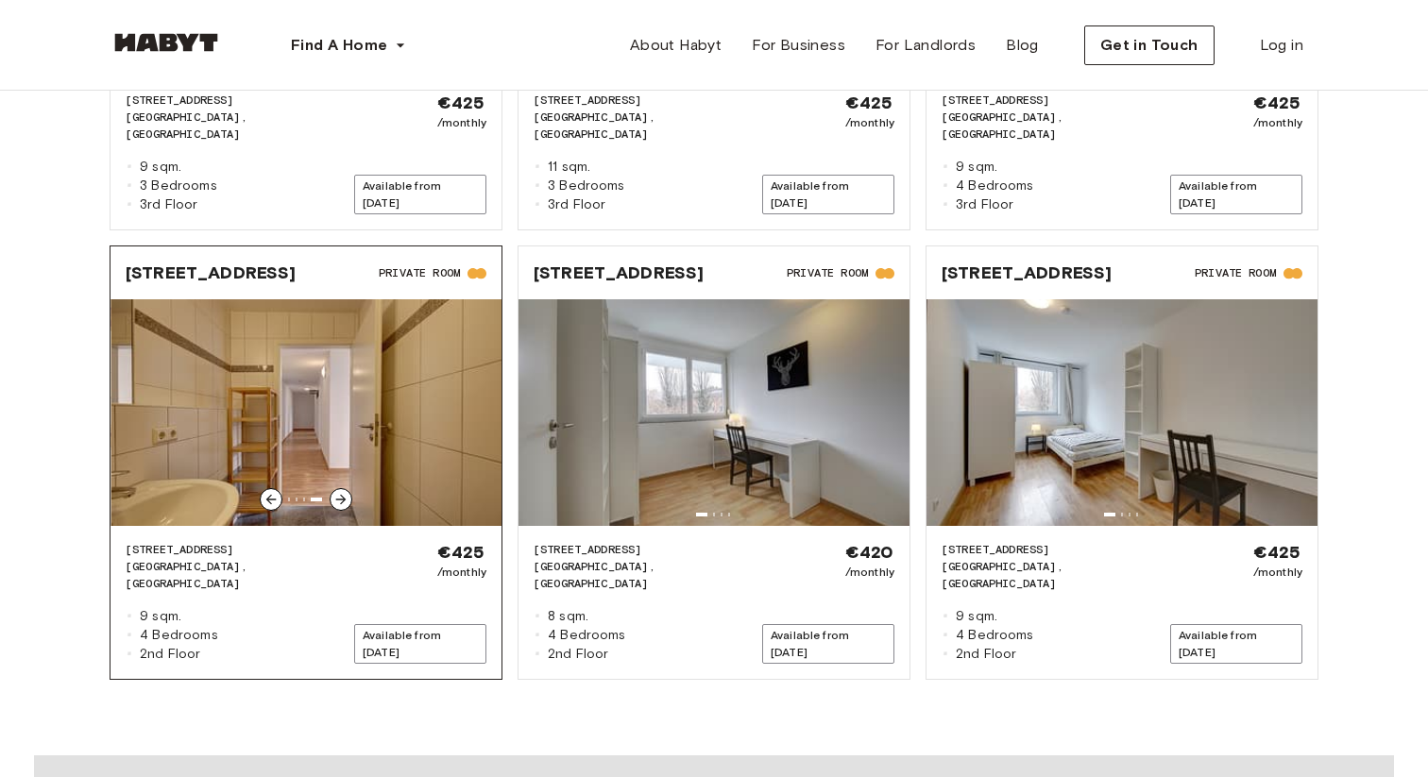
click at [339, 492] on icon at bounding box center [340, 499] width 15 height 15
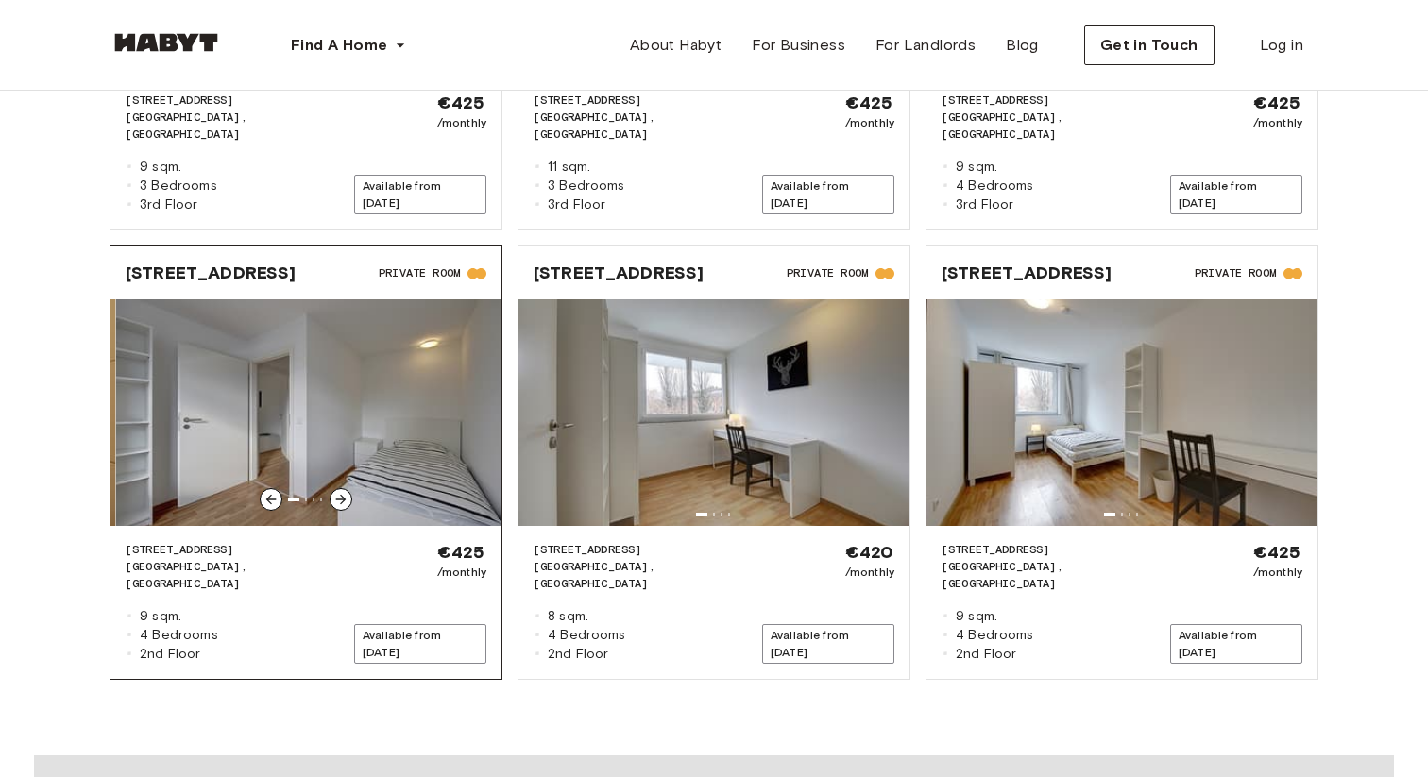
click at [339, 492] on icon at bounding box center [340, 499] width 15 height 15
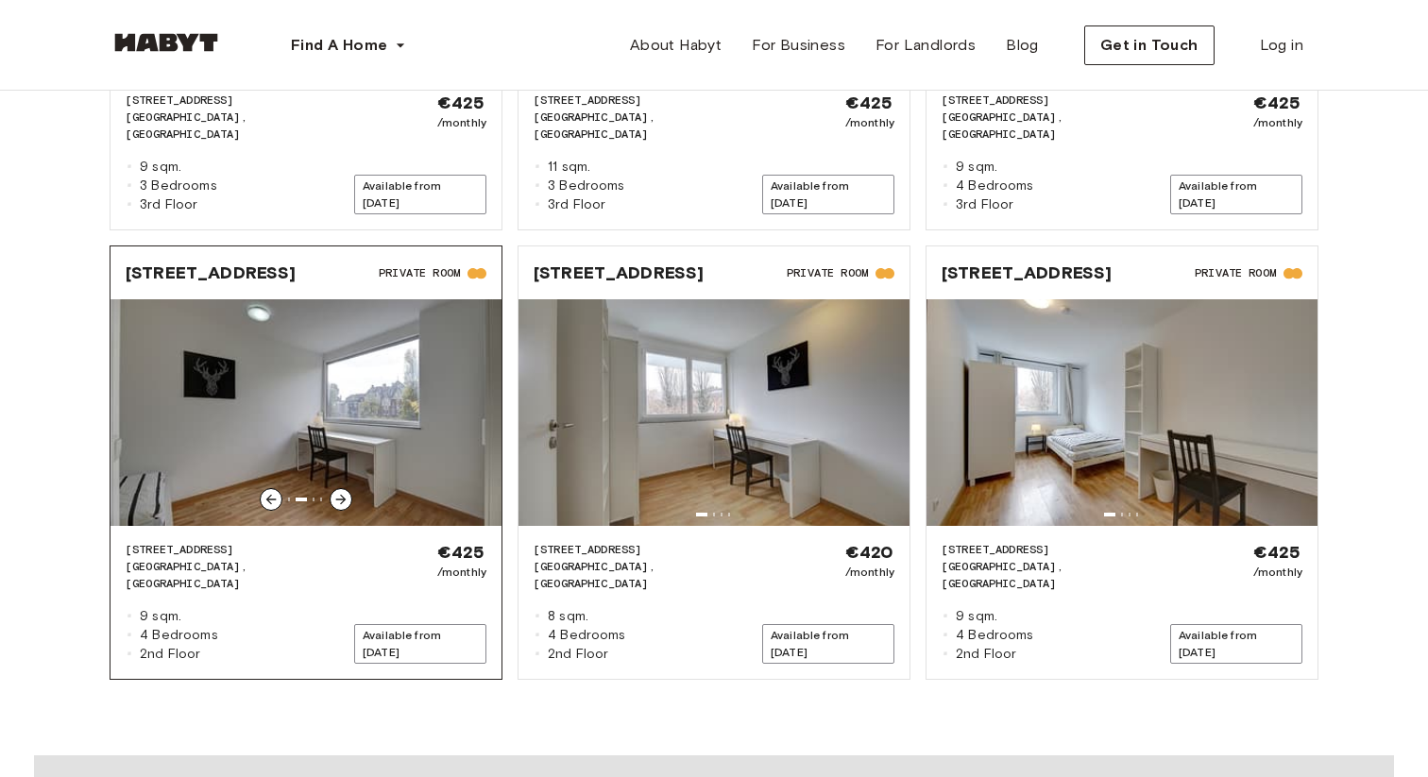
click at [339, 492] on icon at bounding box center [340, 499] width 15 height 15
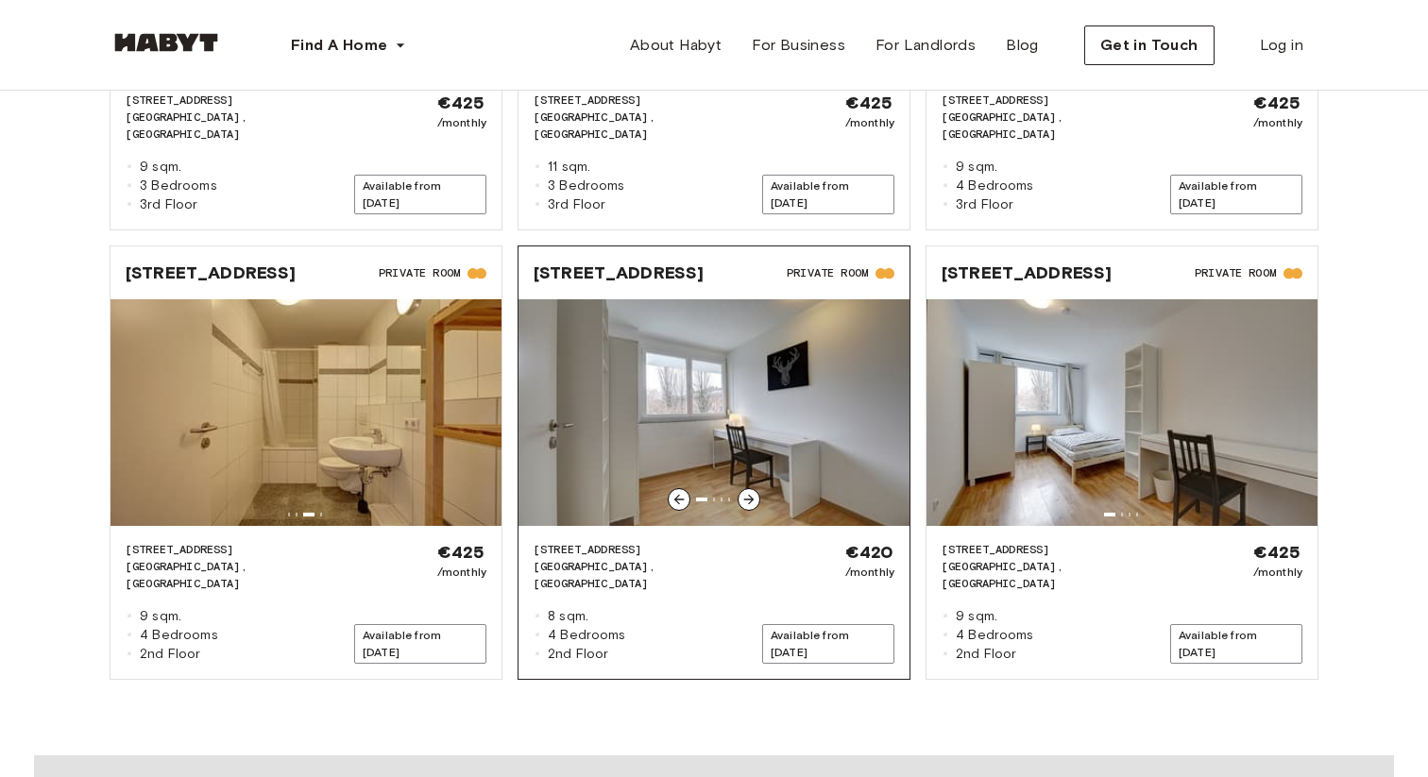
click at [751, 492] on icon at bounding box center [748, 499] width 15 height 15
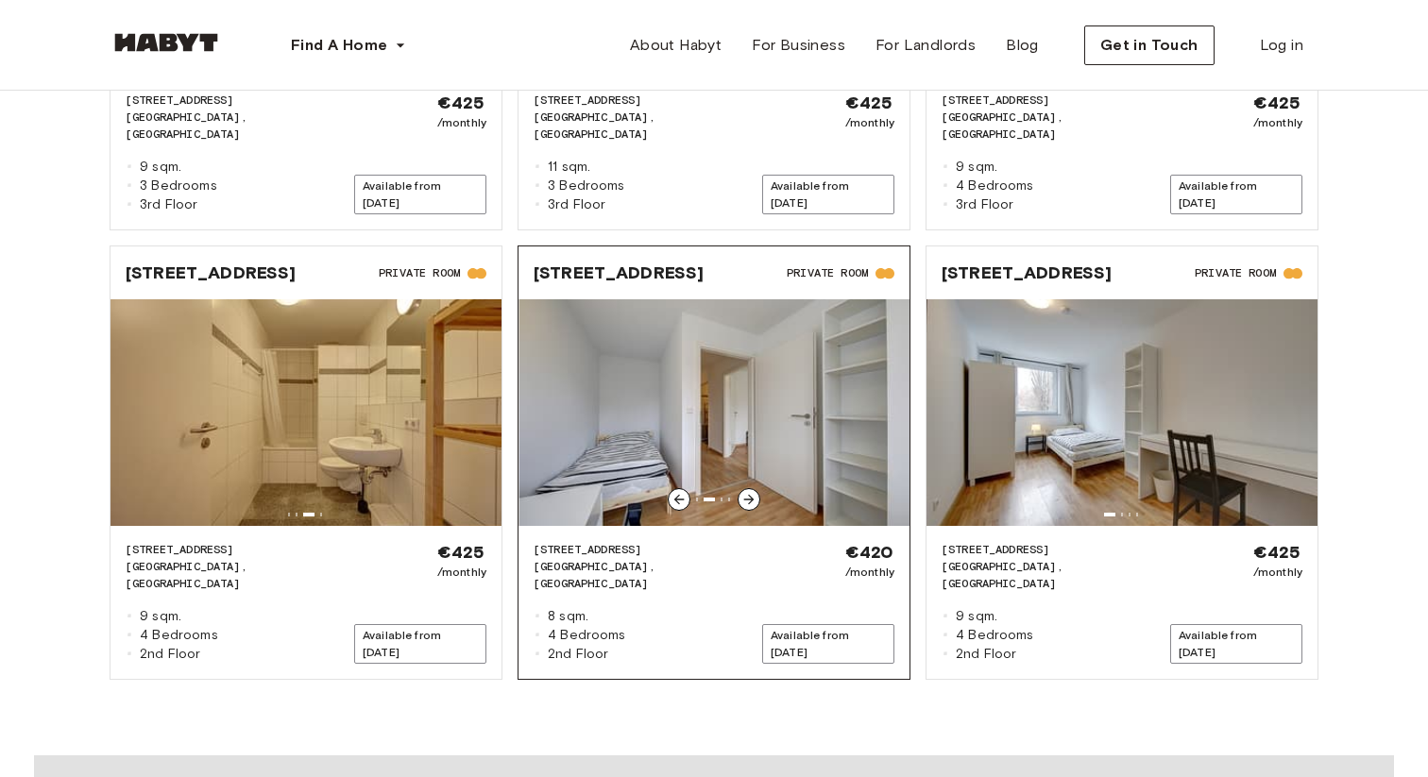
click at [751, 492] on icon at bounding box center [748, 499] width 15 height 15
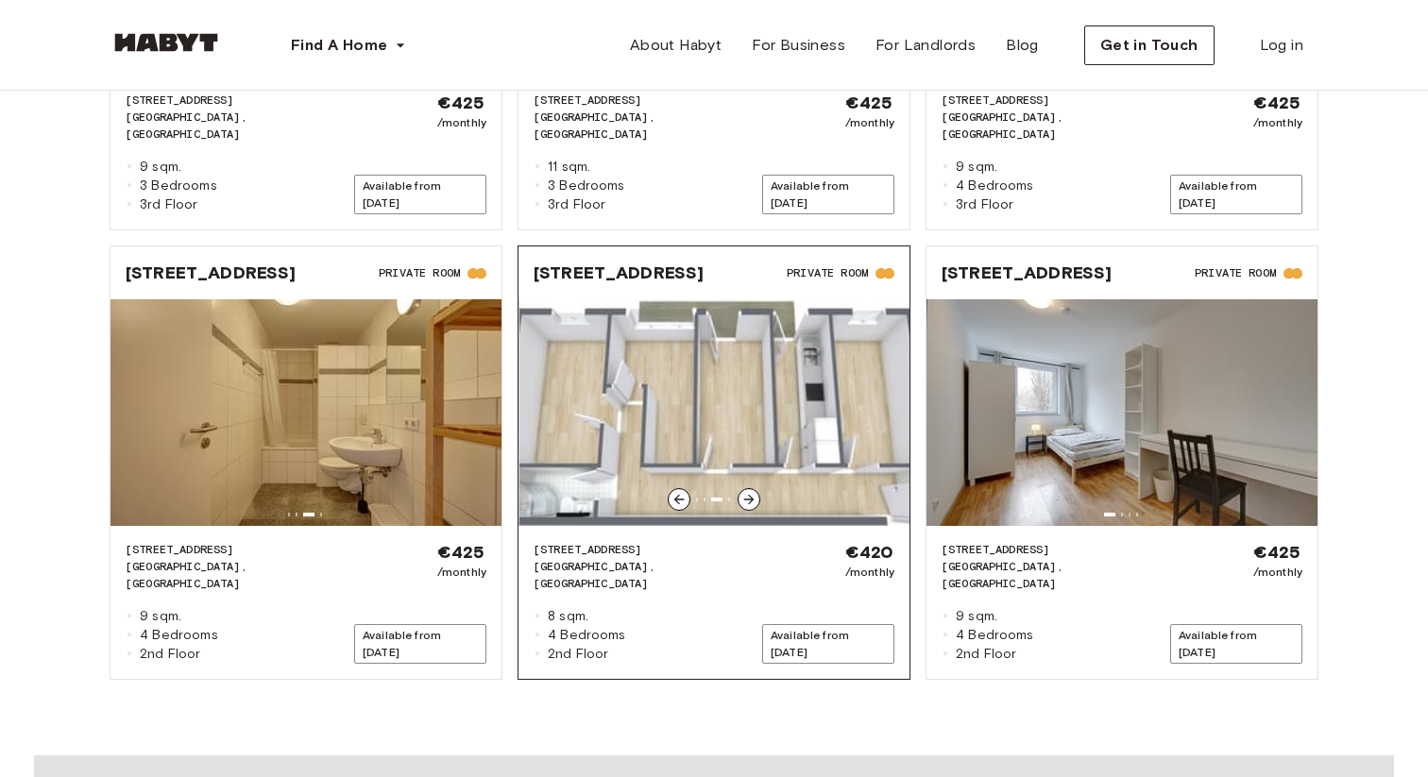
click at [751, 492] on icon at bounding box center [748, 499] width 15 height 15
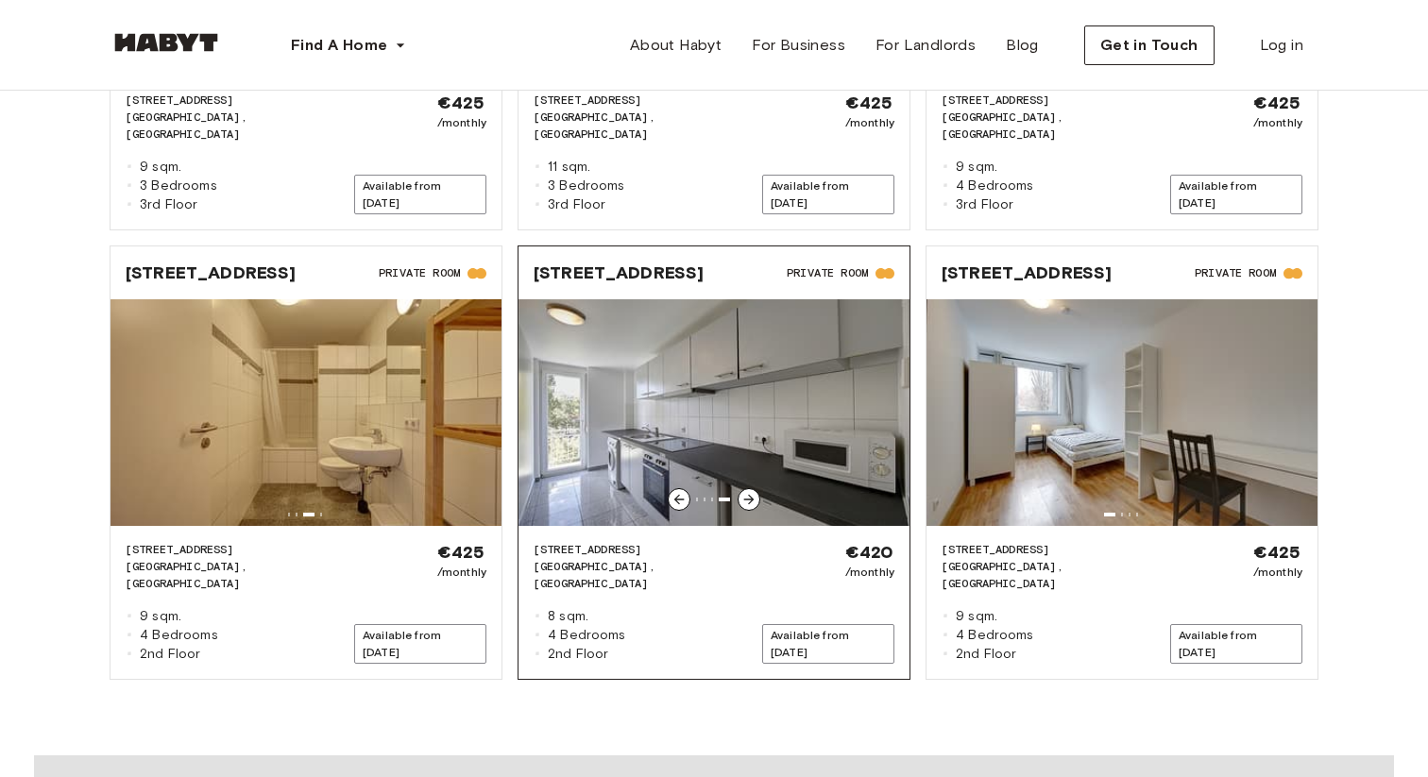
click at [751, 492] on icon at bounding box center [748, 499] width 15 height 15
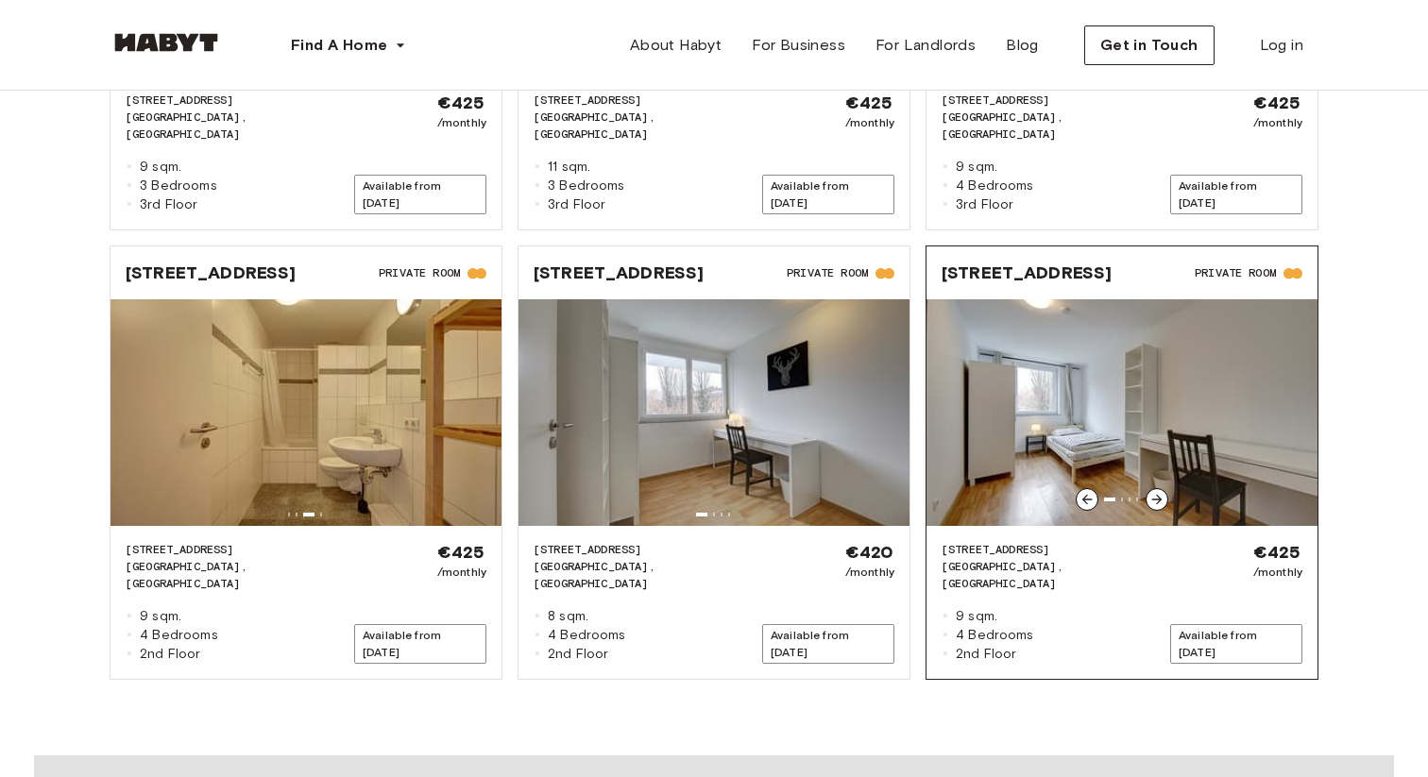
click at [1159, 495] on icon at bounding box center [1157, 500] width 10 height 10
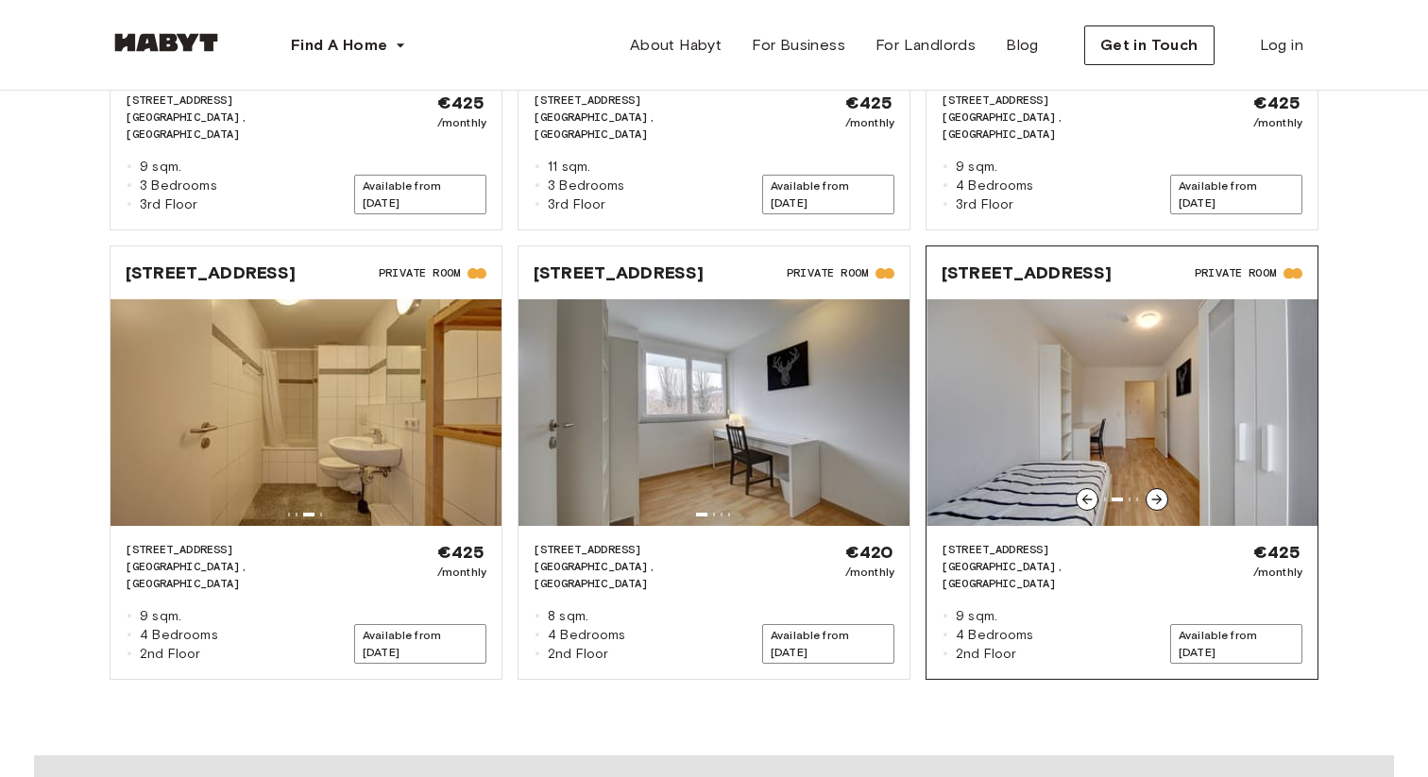
click at [1159, 495] on icon at bounding box center [1157, 500] width 10 height 10
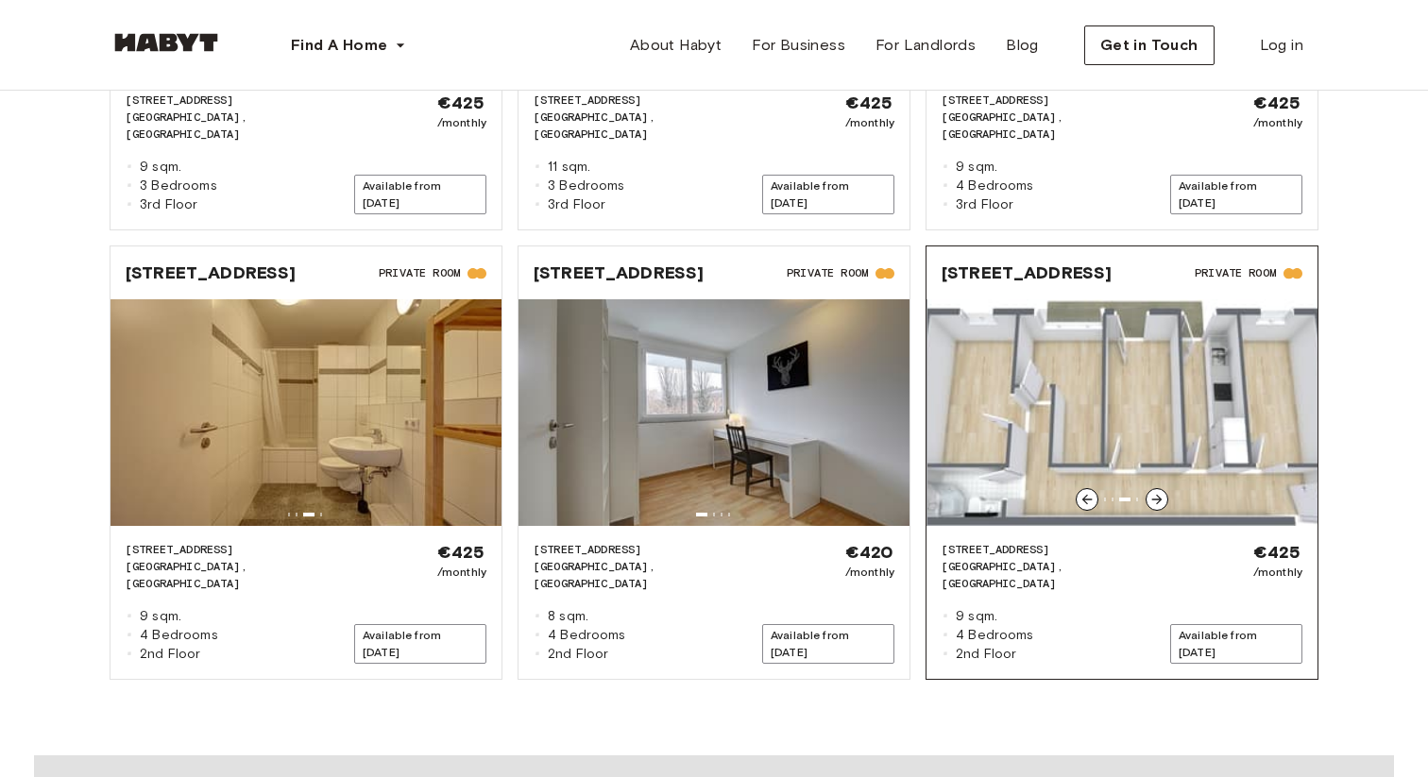
click at [1159, 495] on icon at bounding box center [1157, 500] width 10 height 10
